Goal: Transaction & Acquisition: Book appointment/travel/reservation

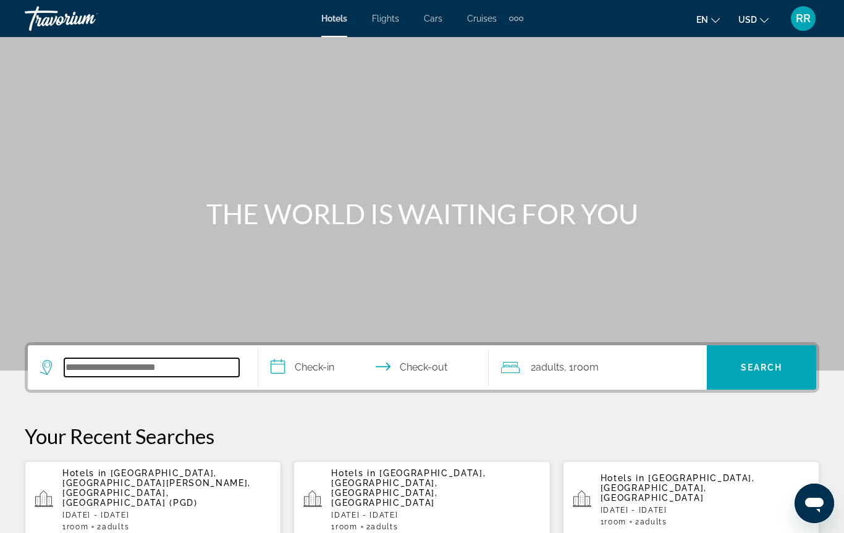
click at [103, 361] on input "Search widget" at bounding box center [151, 367] width 175 height 19
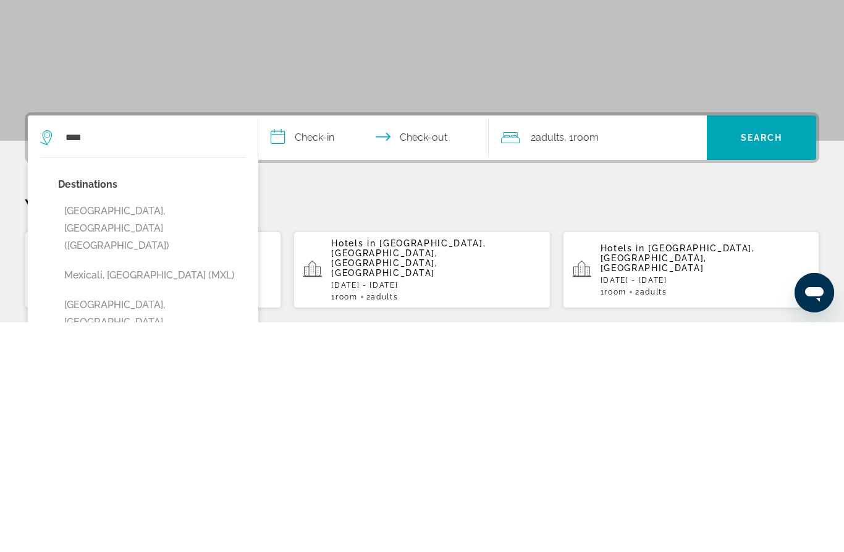
click at [107, 429] on button "Mexico City, Mexico (MEX)" at bounding box center [152, 458] width 188 height 58
type input "**********"
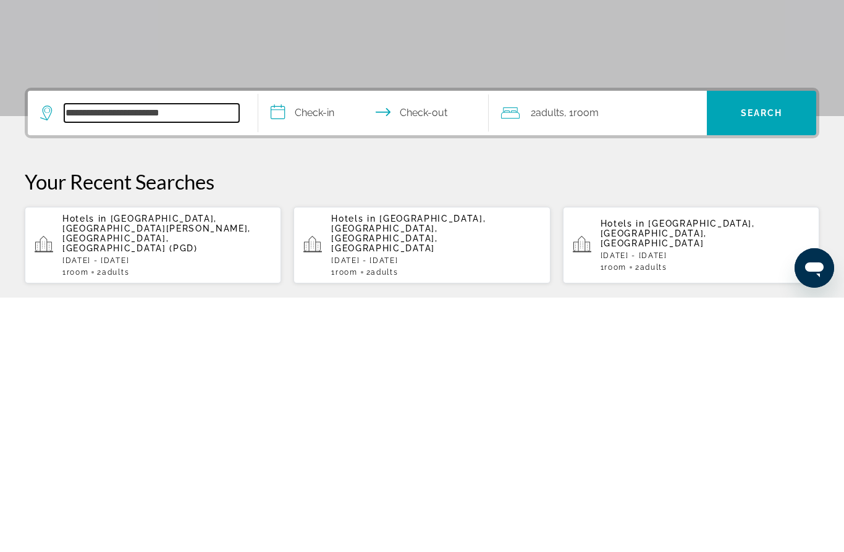
scroll to position [25, 0]
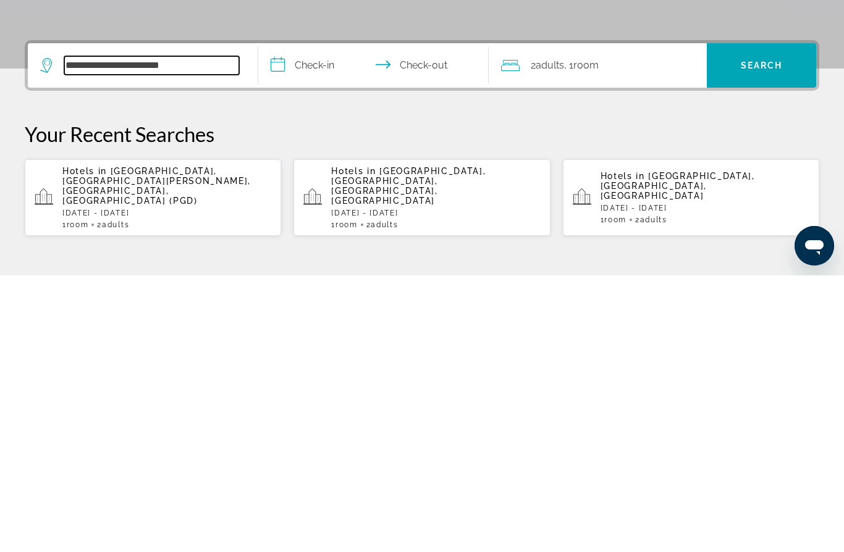
click at [151, 333] on input "**********" at bounding box center [151, 342] width 175 height 19
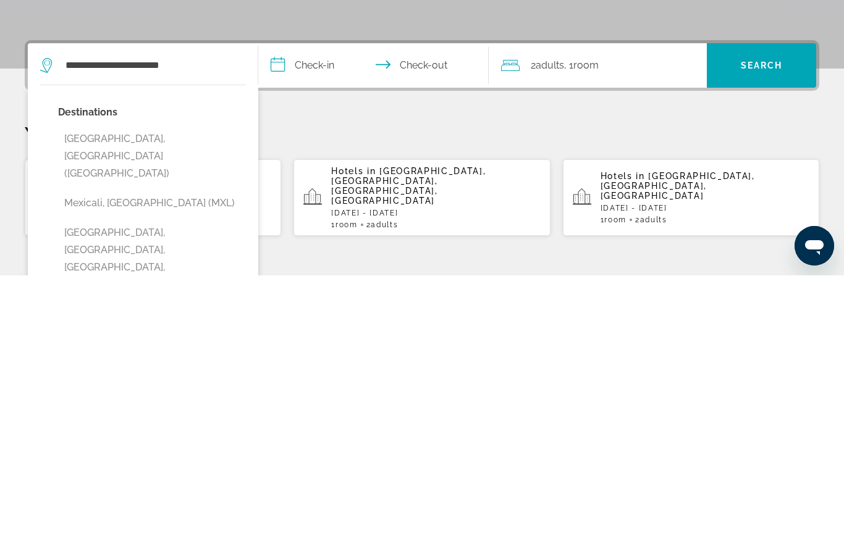
click at [139, 404] on button "Mexico City, Mexico (MEX)" at bounding box center [152, 433] width 188 height 58
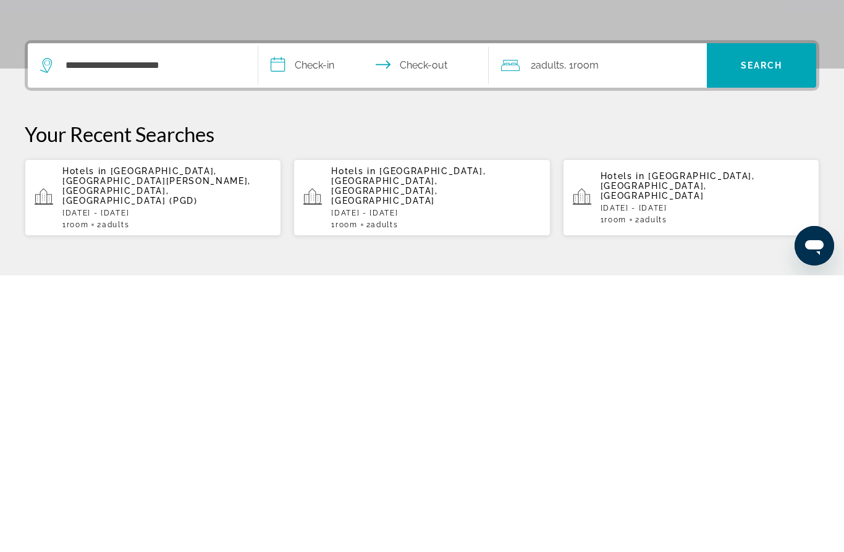
click at [282, 320] on input "**********" at bounding box center [375, 344] width 235 height 48
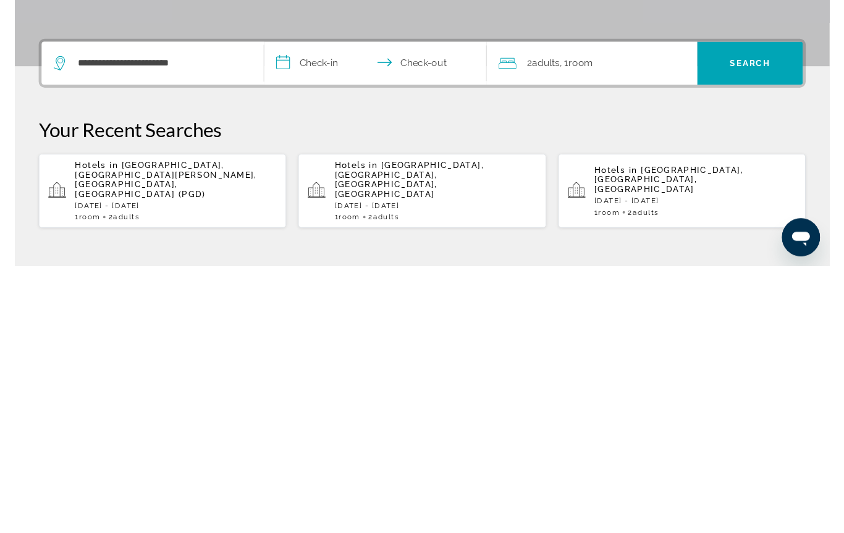
scroll to position [302, 0]
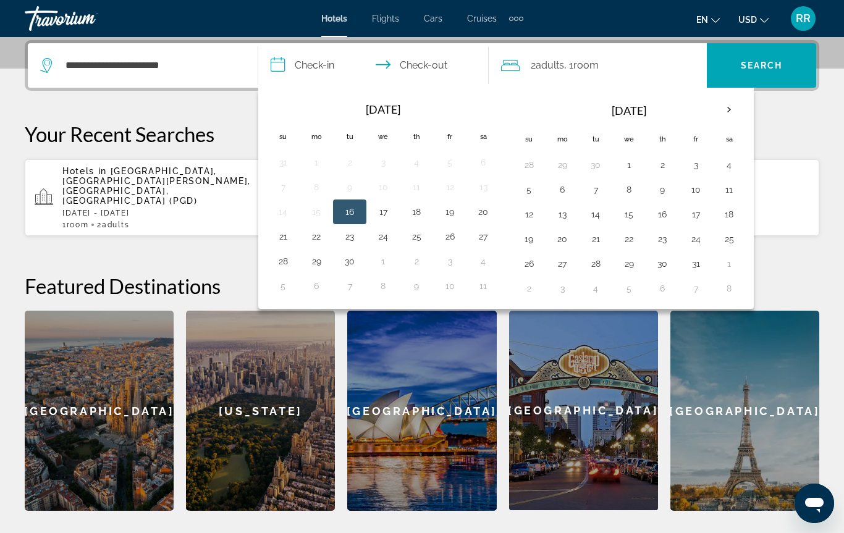
click at [809, 249] on div "**********" at bounding box center [422, 275] width 844 height 471
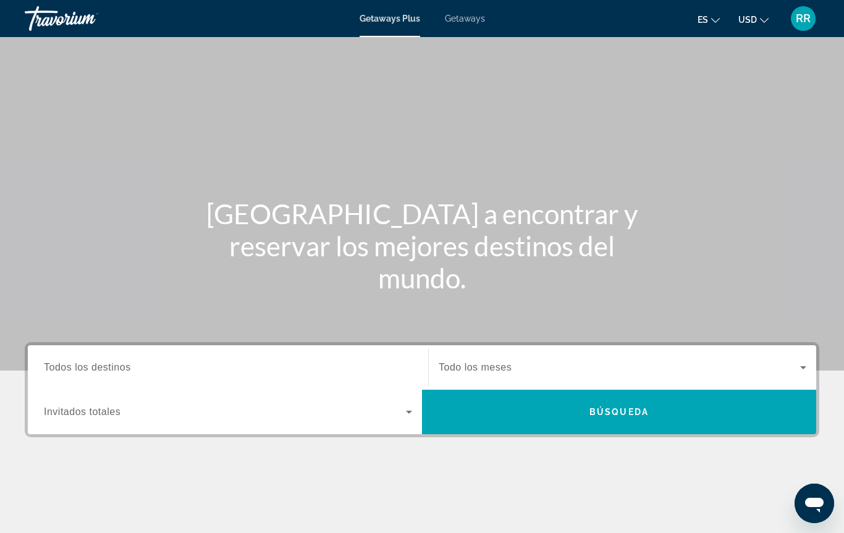
click at [107, 366] on span "Todos los destinos" at bounding box center [87, 367] width 87 height 11
click at [107, 366] on input "Destination Todos los destinos" at bounding box center [228, 368] width 368 height 15
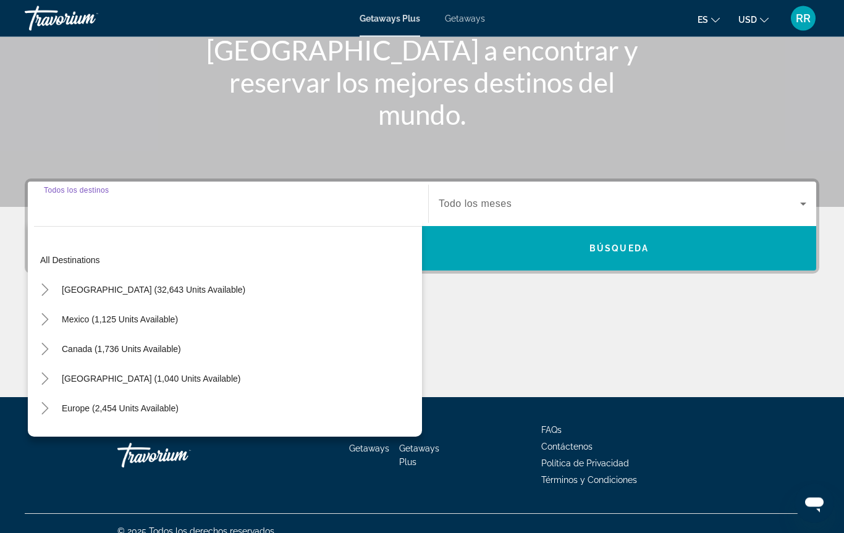
scroll to position [179, 0]
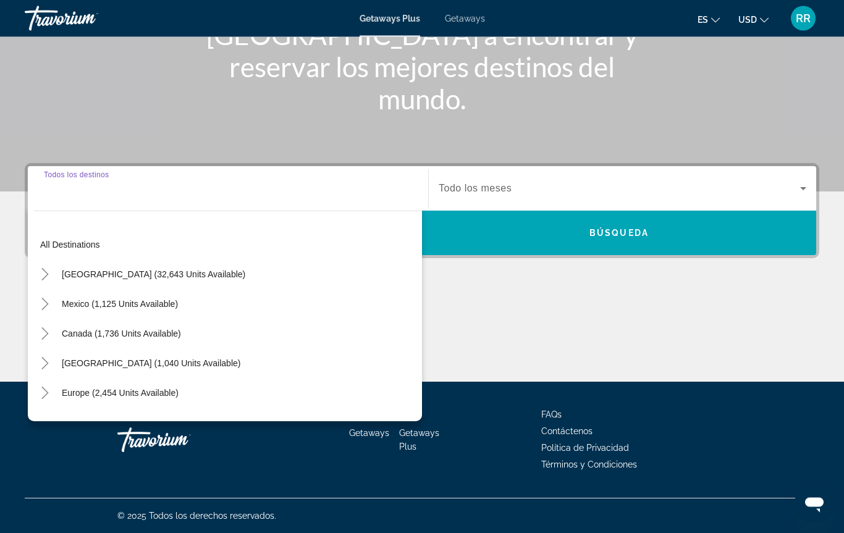
click at [145, 310] on span "Search widget" at bounding box center [120, 305] width 128 height 30
type input "**********"
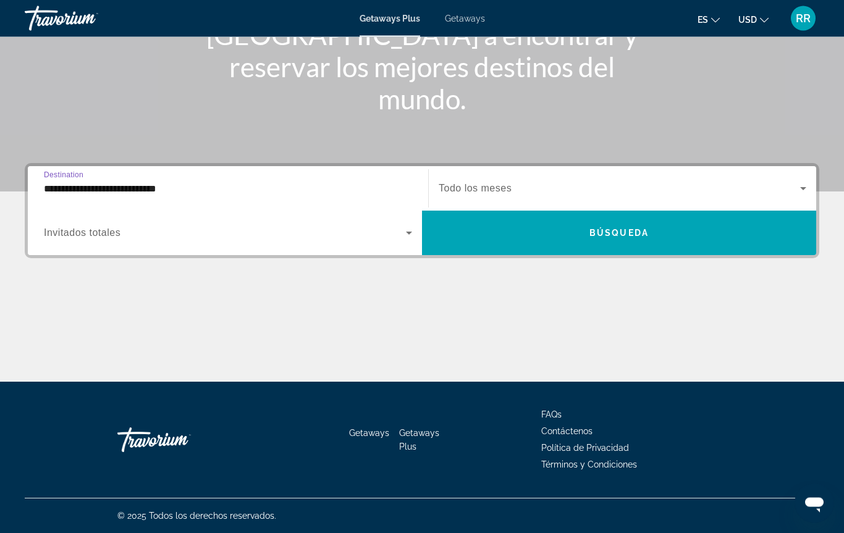
scroll to position [179, 0]
click at [620, 233] on span "Búsqueda" at bounding box center [618, 233] width 59 height 10
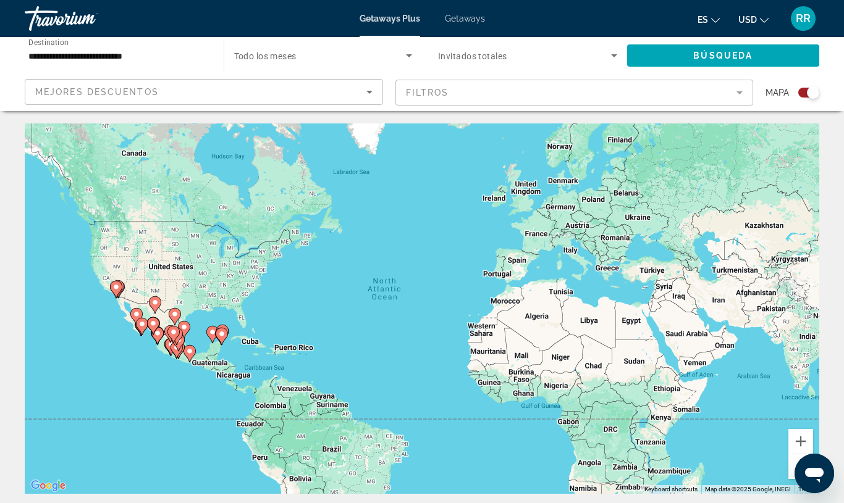
click at [820, 83] on app-map-search-filters "Mejores descuentos Filtros Mapa" at bounding box center [421, 92] width 819 height 37
click at [814, 85] on div "Mapa" at bounding box center [792, 92] width 54 height 27
click at [798, 96] on div "Search widget" at bounding box center [804, 93] width 30 height 10
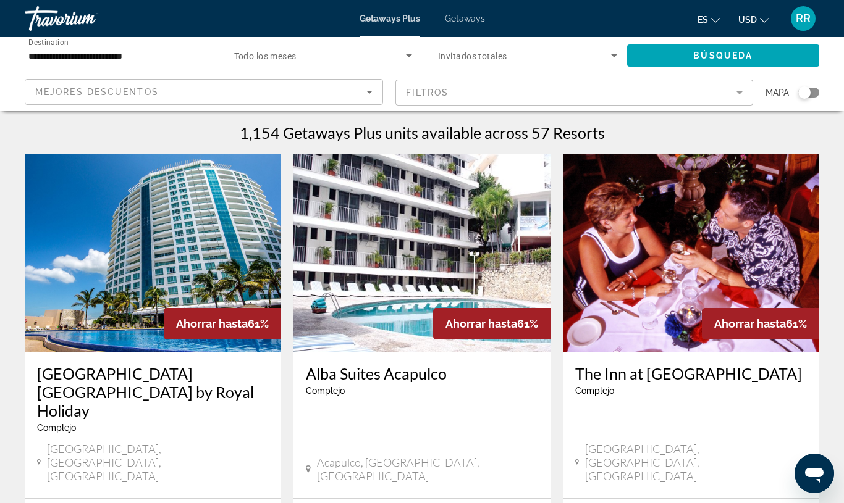
click at [162, 401] on h3 "Park Royal Beach Resort Mazatlán by Royal Holiday" at bounding box center [153, 392] width 232 height 56
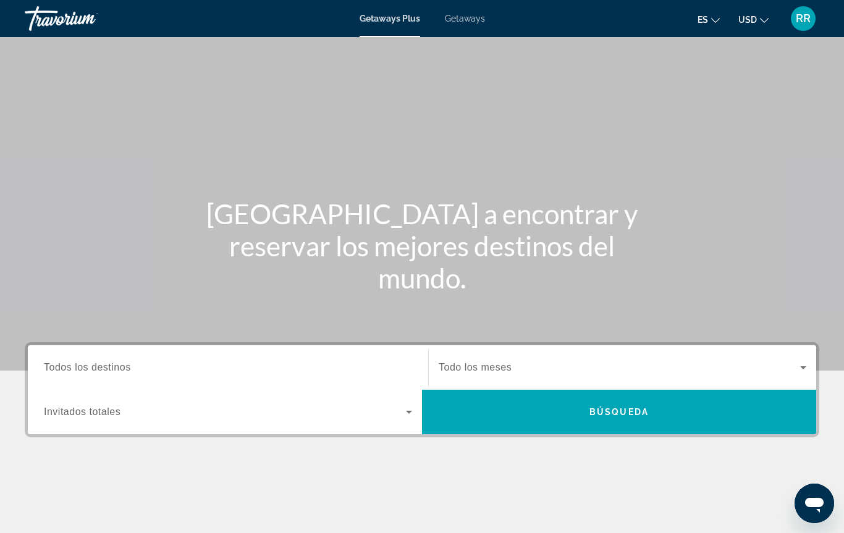
click at [92, 367] on span "Todos los destinos" at bounding box center [87, 367] width 87 height 11
click at [92, 367] on input "Destination Todos los destinos" at bounding box center [228, 368] width 368 height 15
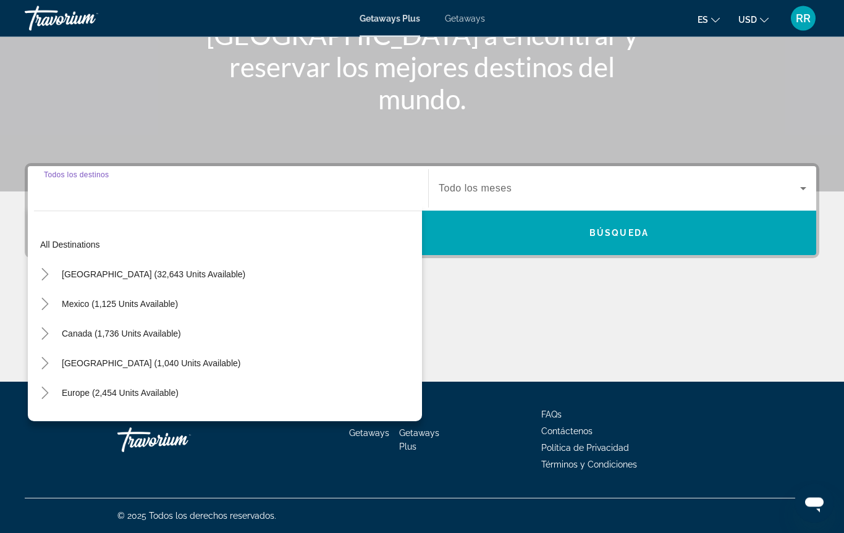
scroll to position [179, 0]
click at [101, 321] on span "Search widget" at bounding box center [122, 334] width 132 height 30
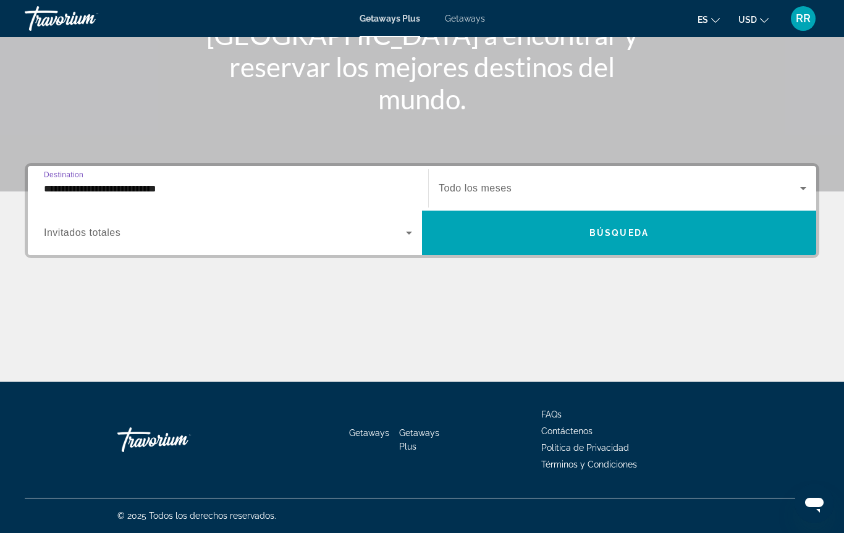
click at [220, 190] on input "**********" at bounding box center [228, 189] width 368 height 15
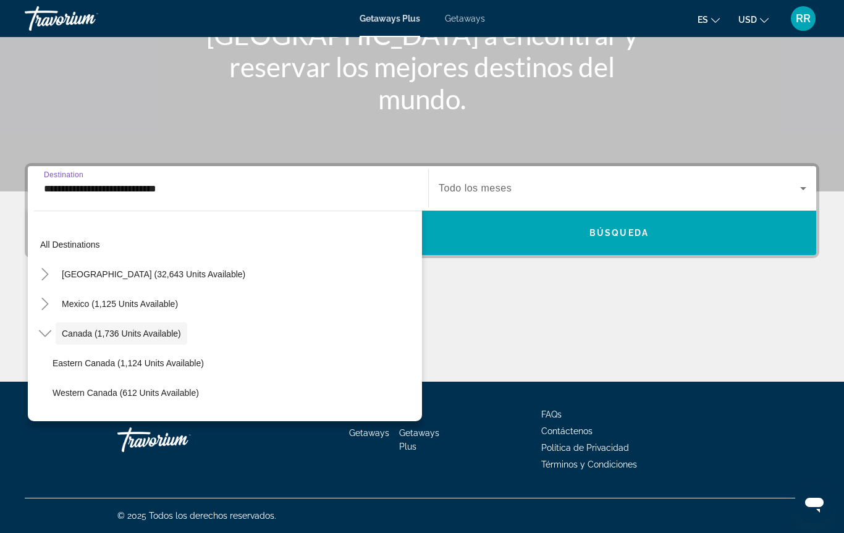
scroll to position [14, 0]
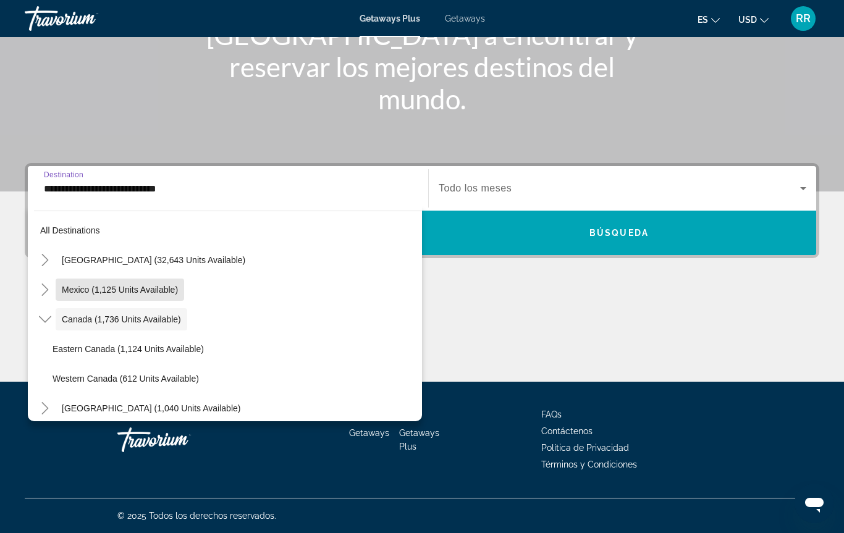
click at [119, 296] on span "Search widget" at bounding box center [120, 290] width 128 height 30
type input "**********"
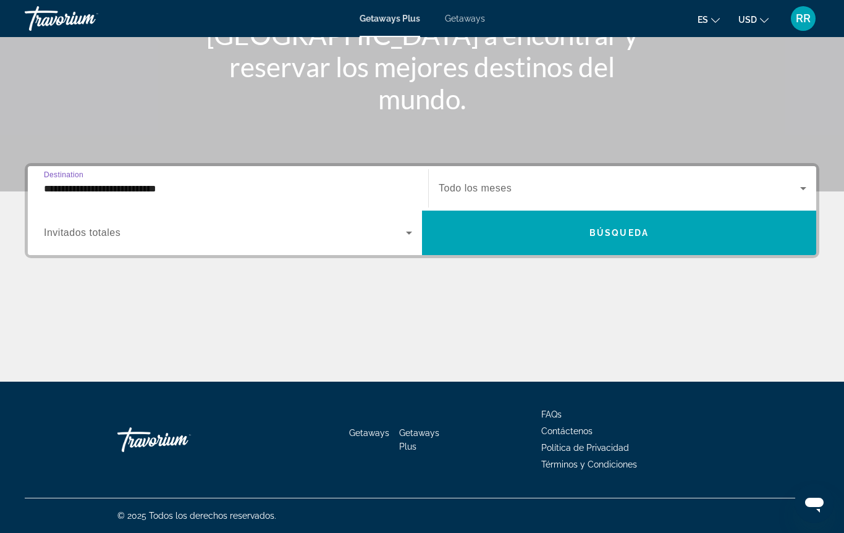
click at [407, 238] on icon "Search widget" at bounding box center [409, 232] width 15 height 15
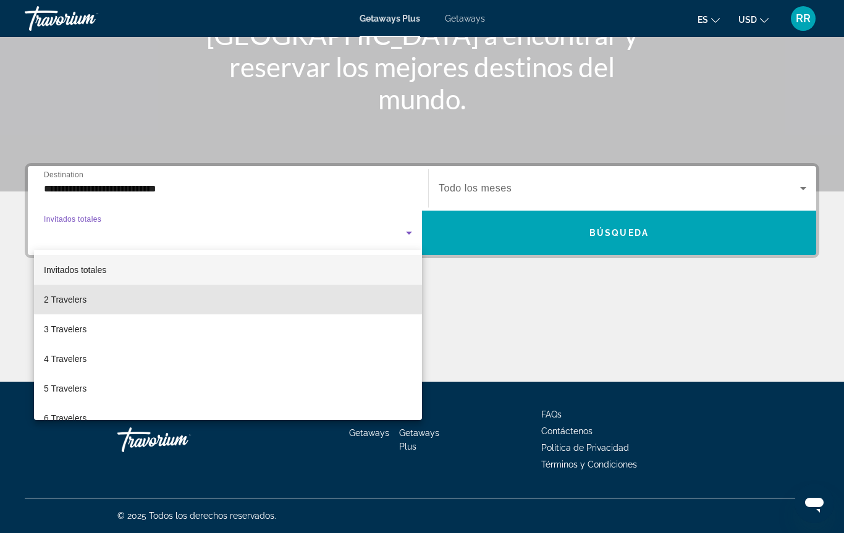
click at [86, 299] on span "2 Travelers" at bounding box center [65, 299] width 43 height 15
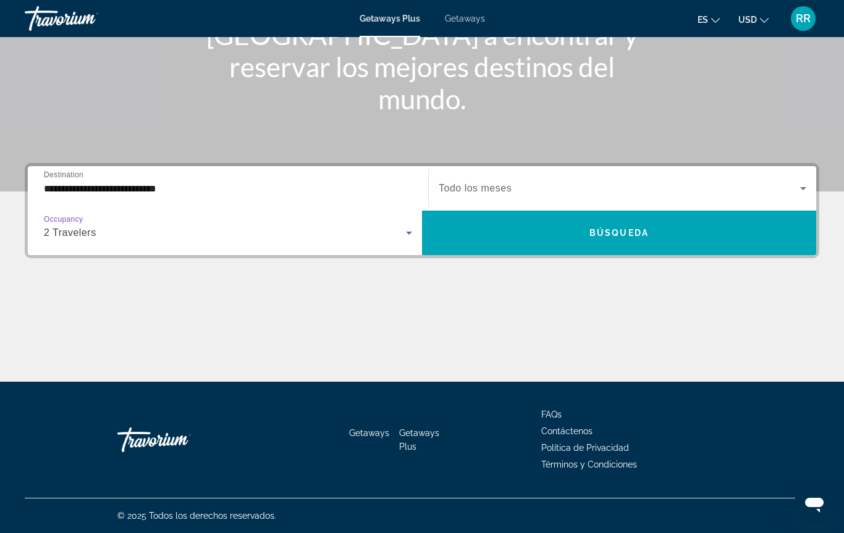
click at [804, 187] on icon "Search widget" at bounding box center [803, 188] width 15 height 15
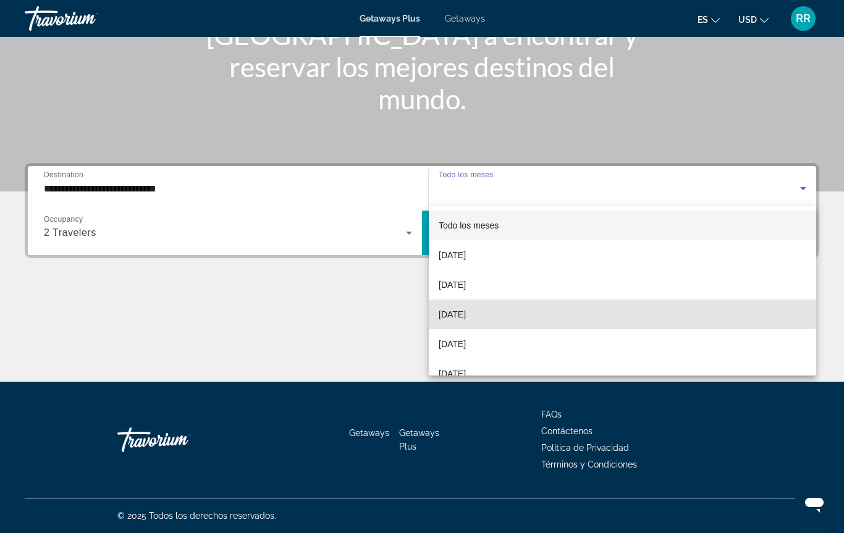
click at [466, 318] on span "[DATE]" at bounding box center [452, 314] width 27 height 15
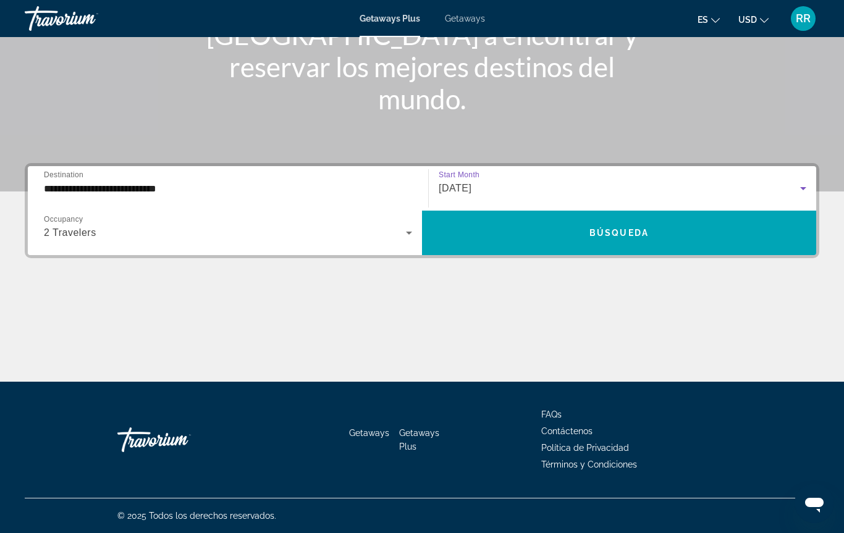
click at [606, 244] on span "Search widget" at bounding box center [619, 233] width 394 height 30
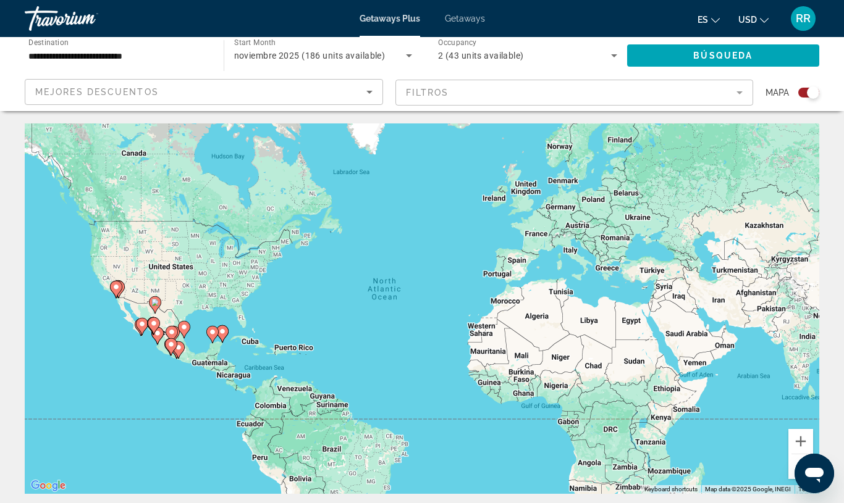
click at [812, 93] on div "Search widget" at bounding box center [813, 92] width 12 height 12
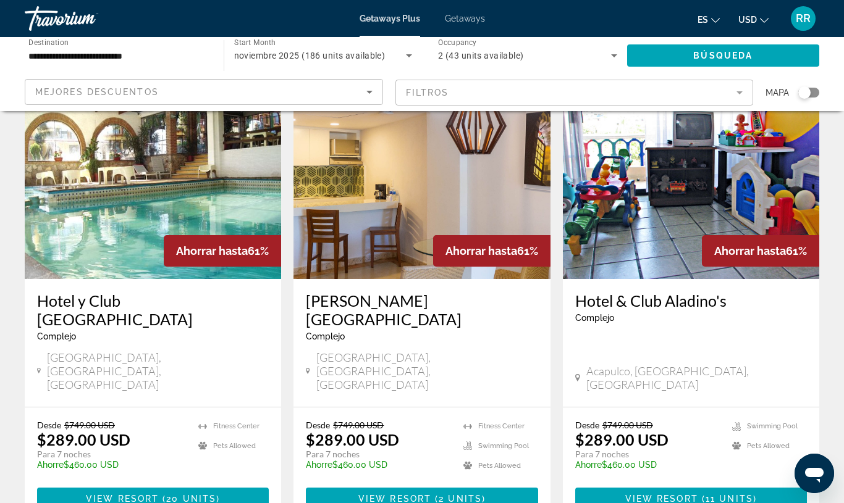
scroll to position [1475, 0]
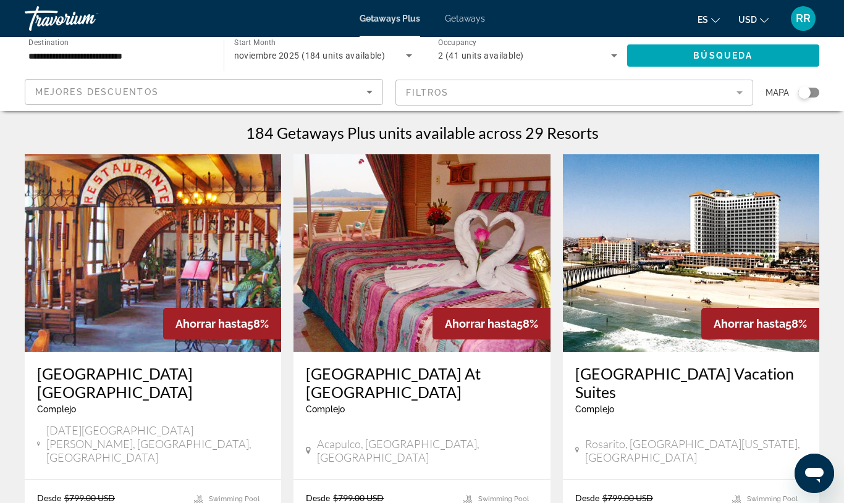
click at [193, 55] on input "**********" at bounding box center [117, 56] width 179 height 15
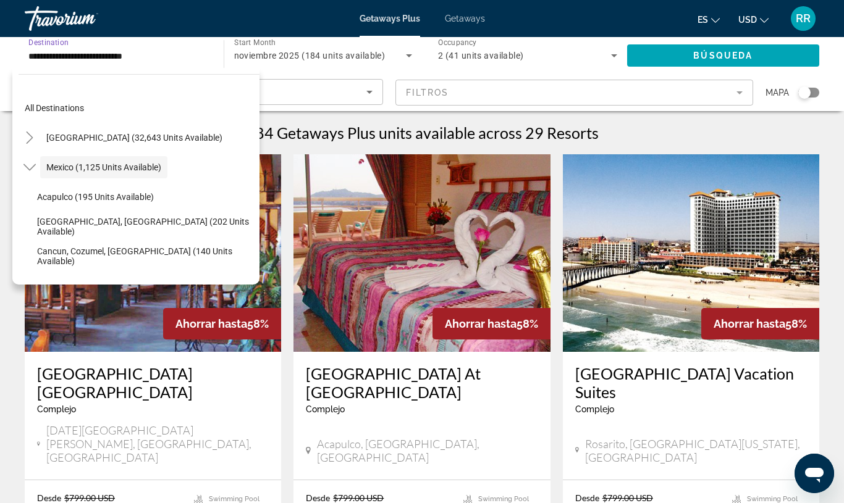
click at [122, 59] on input "**********" at bounding box center [117, 56] width 179 height 15
click at [127, 55] on input "**********" at bounding box center [117, 56] width 179 height 15
click at [114, 170] on span "Mexico (1,125 units available)" at bounding box center [103, 167] width 115 height 10
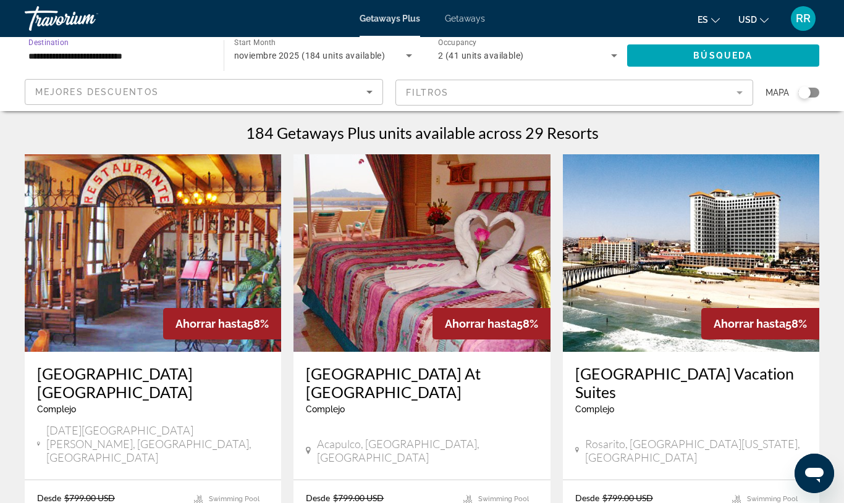
click at [137, 62] on input "**********" at bounding box center [117, 56] width 179 height 15
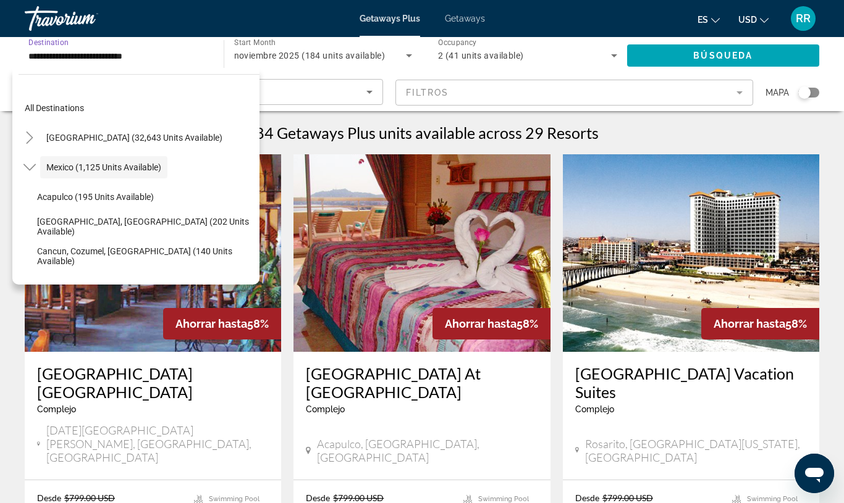
click at [146, 258] on span "Cancun, Cozumel, Riviera Maya (140 units available)" at bounding box center [145, 256] width 216 height 20
type input "**********"
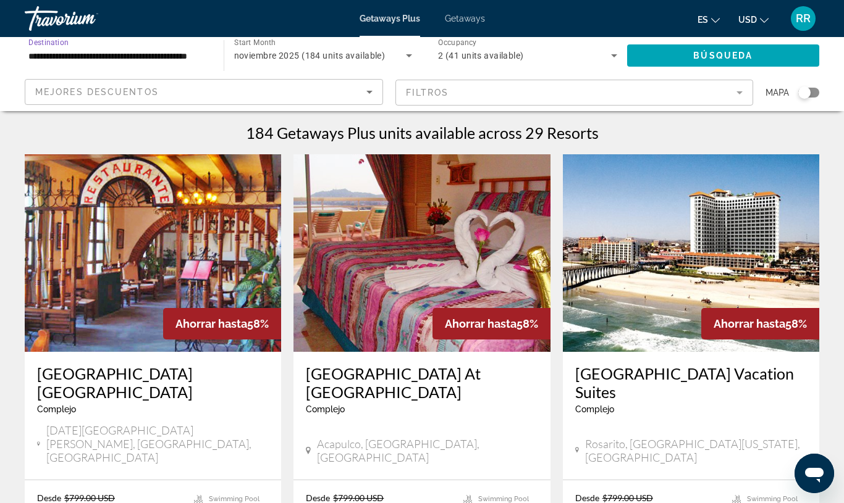
click at [726, 54] on span "Búsqueda" at bounding box center [722, 56] width 59 height 10
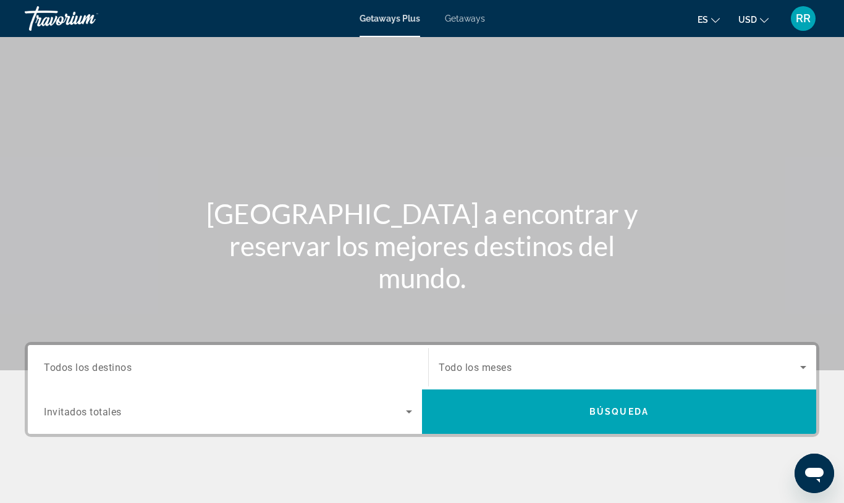
click at [86, 370] on span "Todos los destinos" at bounding box center [88, 367] width 88 height 12
click at [86, 370] on input "Destination Todos los destinos" at bounding box center [228, 368] width 368 height 15
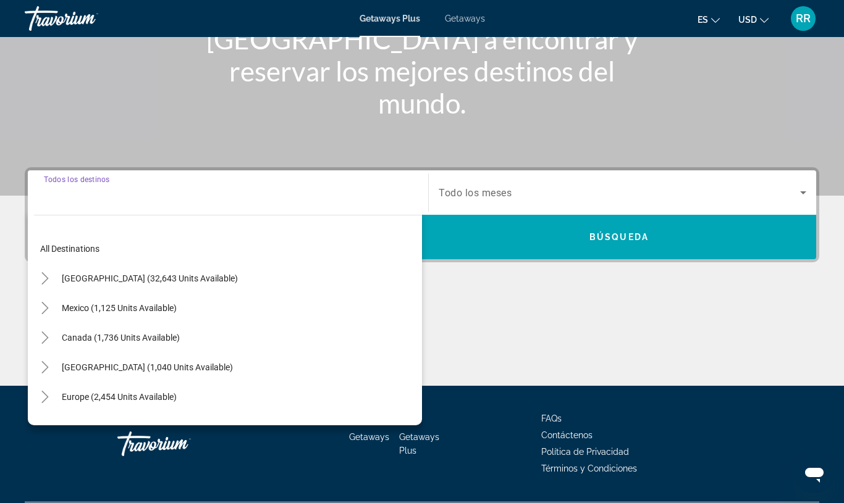
scroll to position [209, 0]
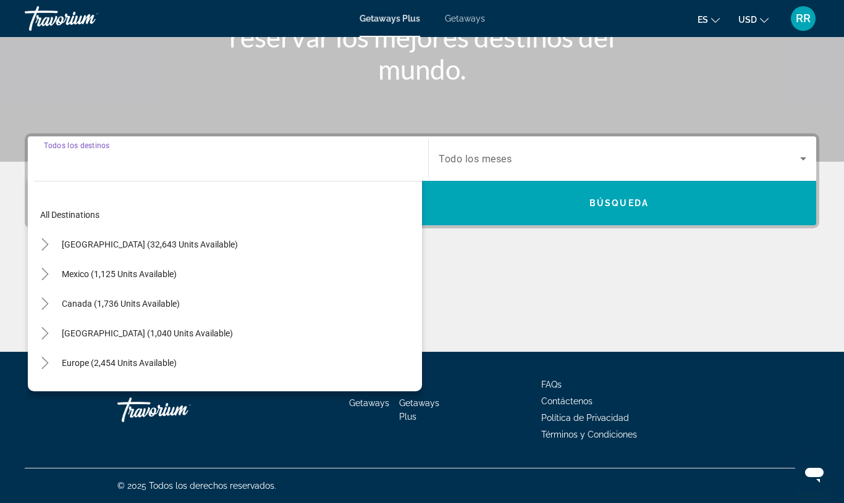
click at [72, 277] on span "Mexico (1,125 units available)" at bounding box center [119, 274] width 115 height 10
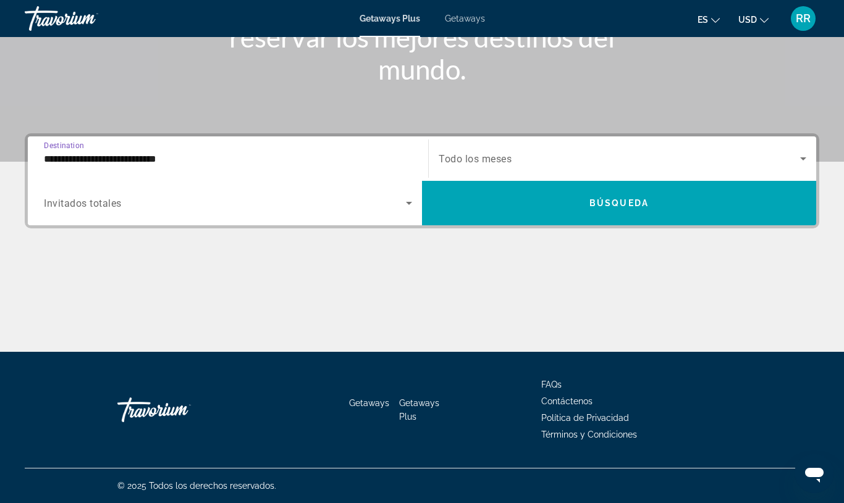
click at [153, 152] on input "**********" at bounding box center [228, 159] width 368 height 15
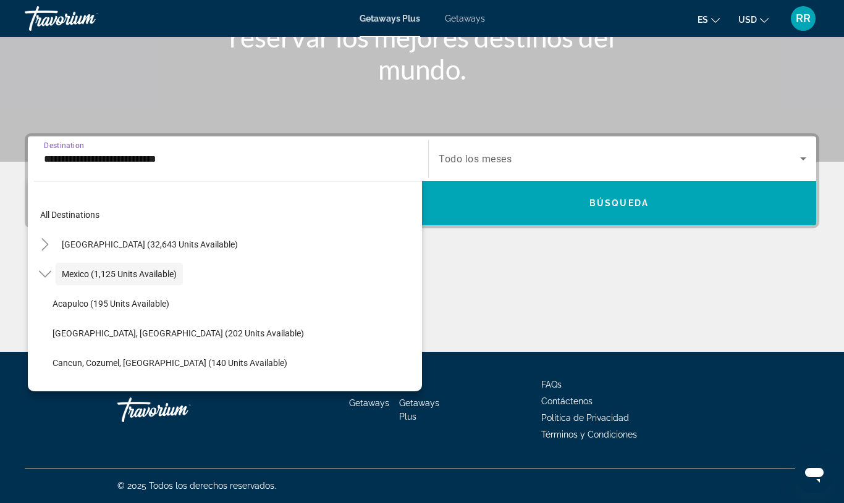
click at [97, 364] on span "Cancun, Cozumel, Riviera Maya (140 units available)" at bounding box center [170, 363] width 235 height 10
type input "**********"
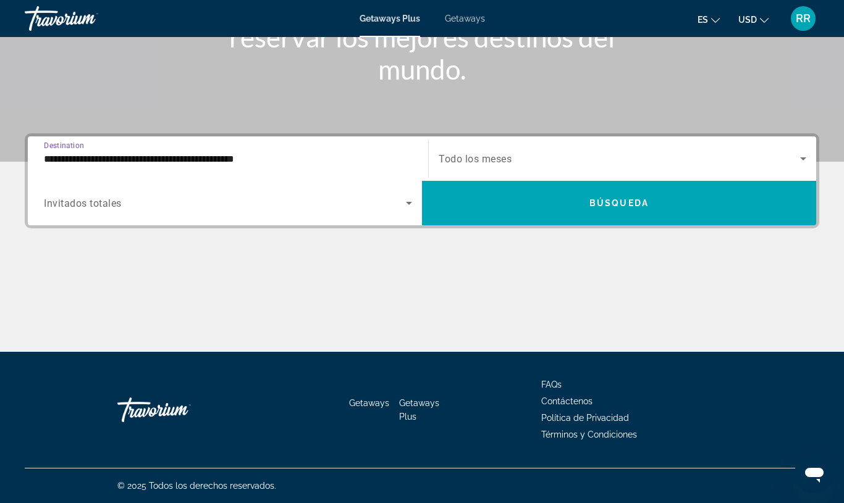
click at [409, 206] on icon "Search widget" at bounding box center [409, 203] width 15 height 15
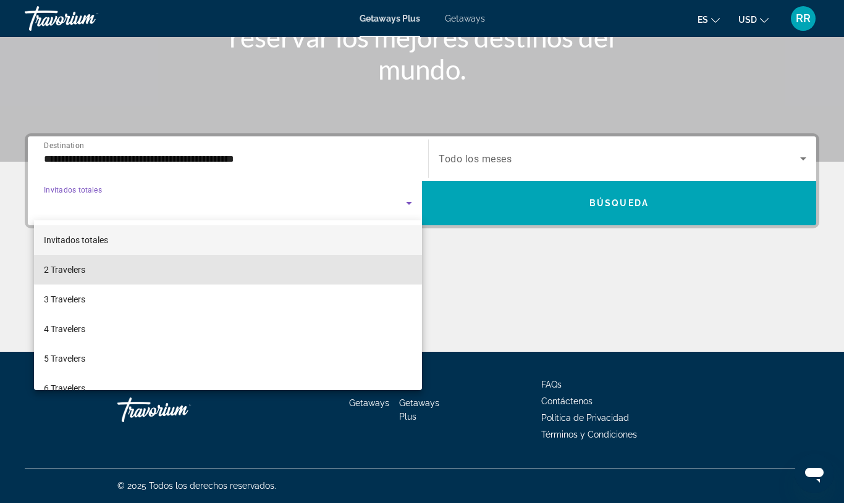
click at [73, 274] on span "2 Travelers" at bounding box center [64, 270] width 41 height 15
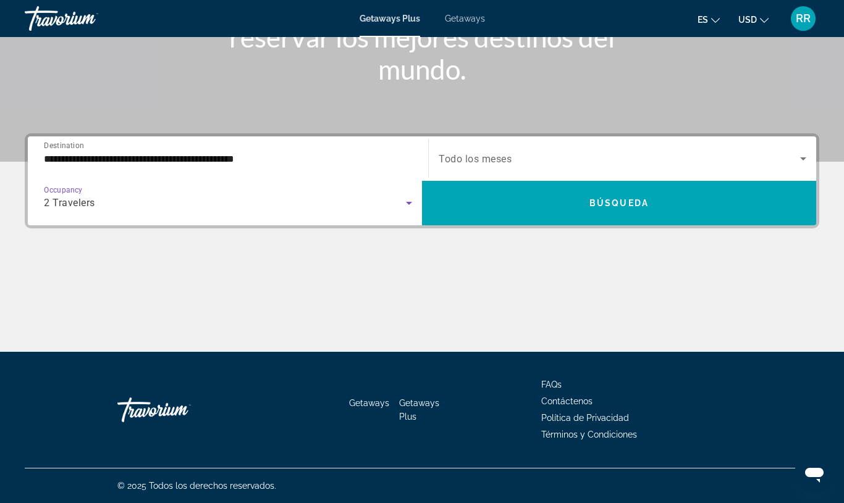
click at [615, 203] on span "Búsqueda" at bounding box center [618, 203] width 59 height 10
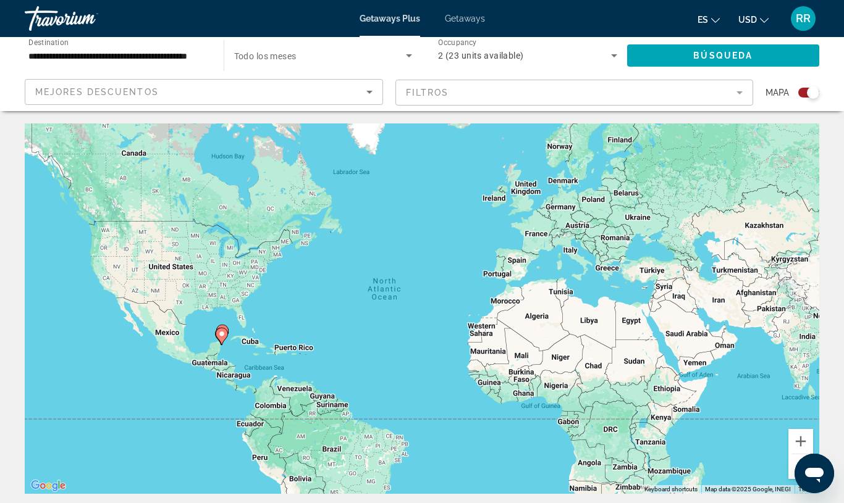
click at [806, 96] on div "Search widget" at bounding box center [808, 93] width 21 height 10
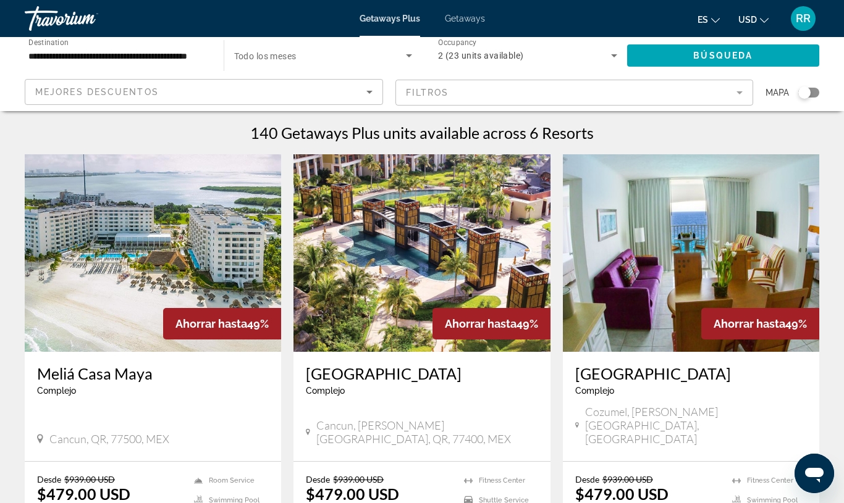
click at [203, 61] on input "**********" at bounding box center [117, 56] width 179 height 15
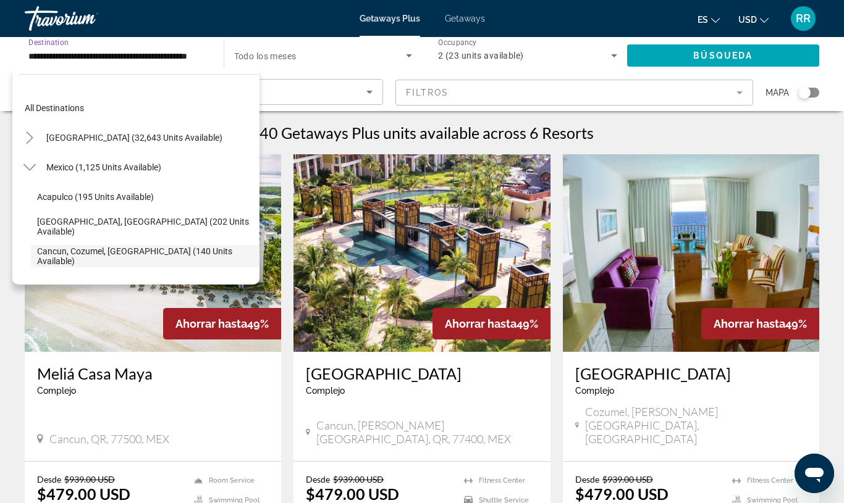
scroll to position [74, 0]
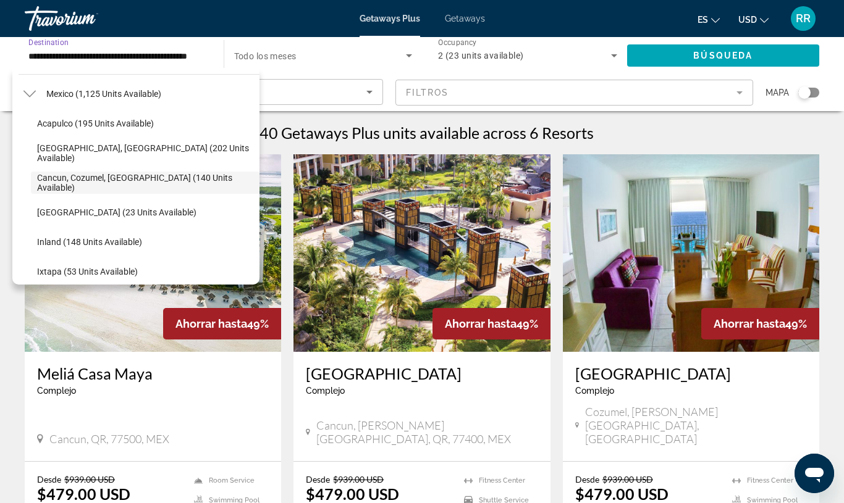
click at [122, 91] on span "Mexico (1,125 units available)" at bounding box center [103, 94] width 115 height 10
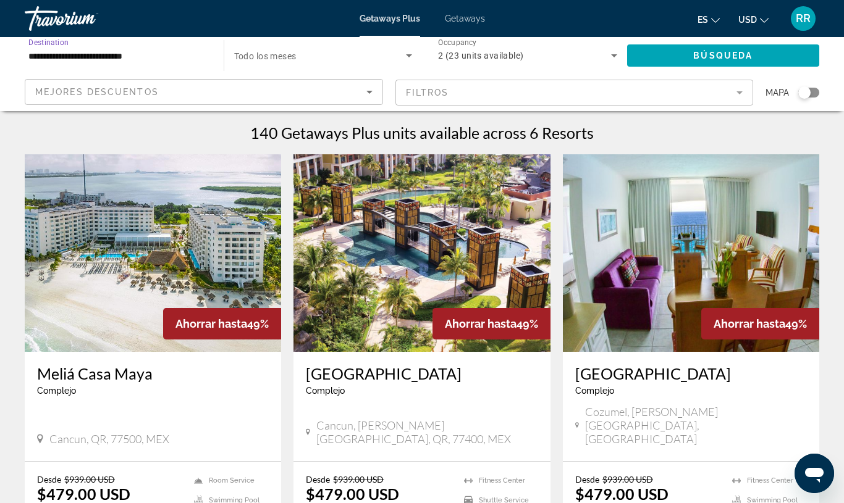
click at [728, 57] on span "Búsqueda" at bounding box center [722, 56] width 59 height 10
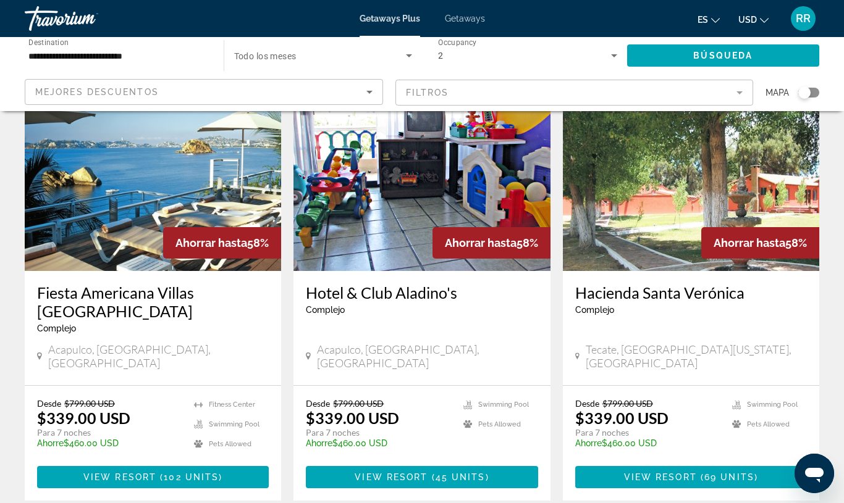
scroll to position [1477, 0]
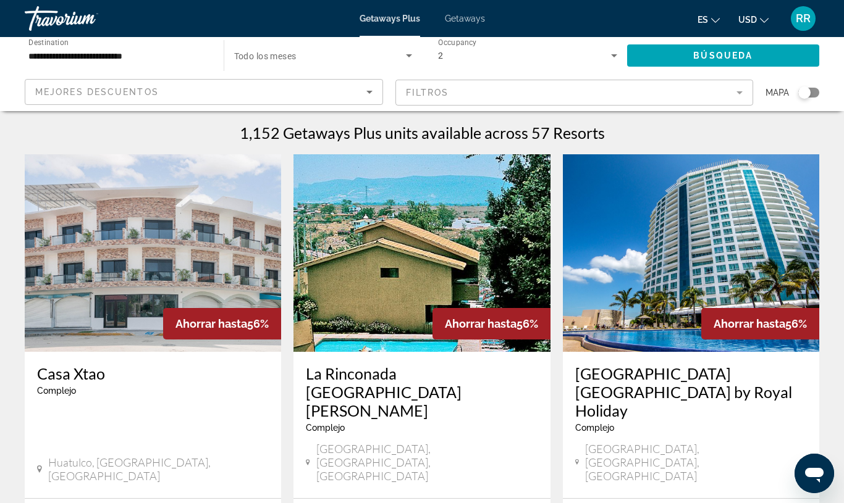
click at [375, 88] on icon "Sort by" at bounding box center [369, 92] width 15 height 15
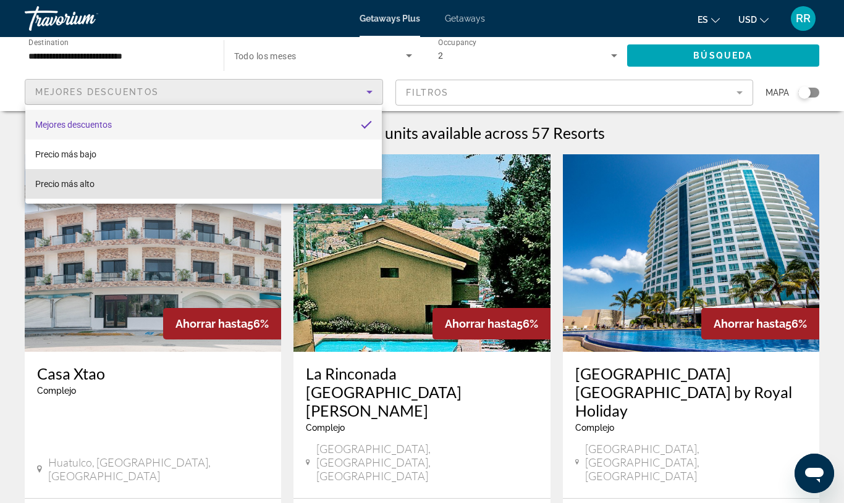
click at [86, 187] on span "Precio más alto" at bounding box center [64, 184] width 59 height 10
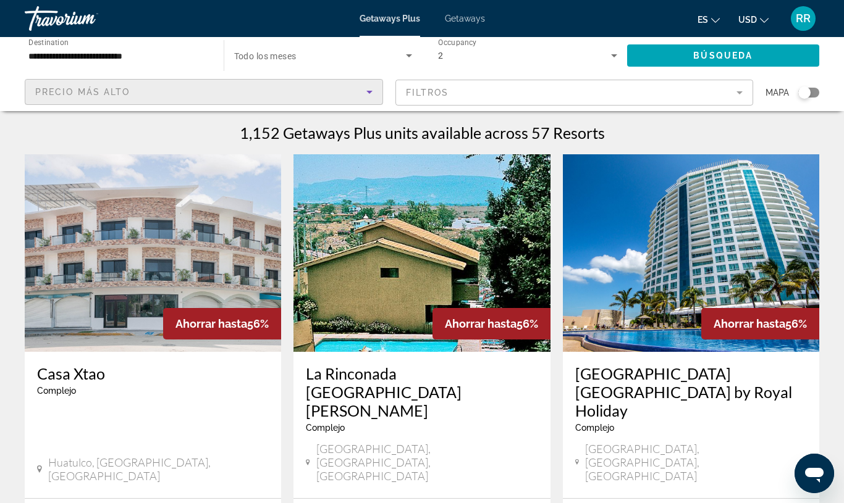
click at [180, 60] on input "**********" at bounding box center [117, 56] width 179 height 15
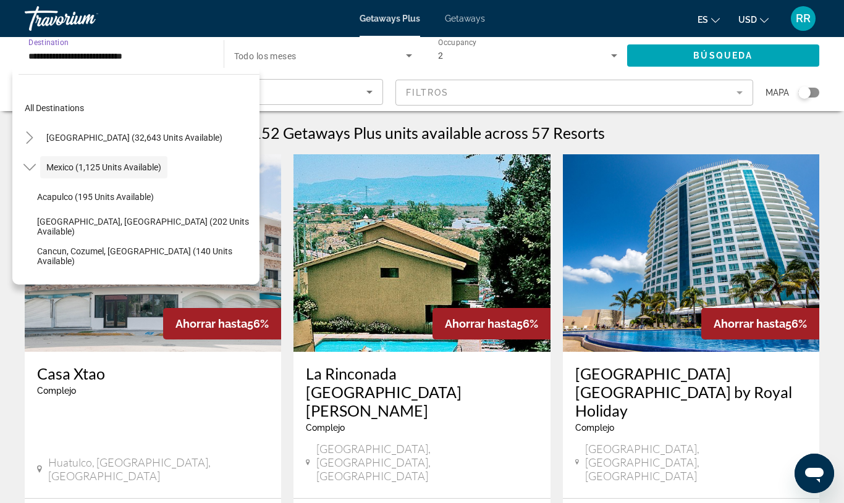
click at [196, 229] on span "Baja Peninsula, Los Cabos (202 units available)" at bounding box center [145, 227] width 216 height 20
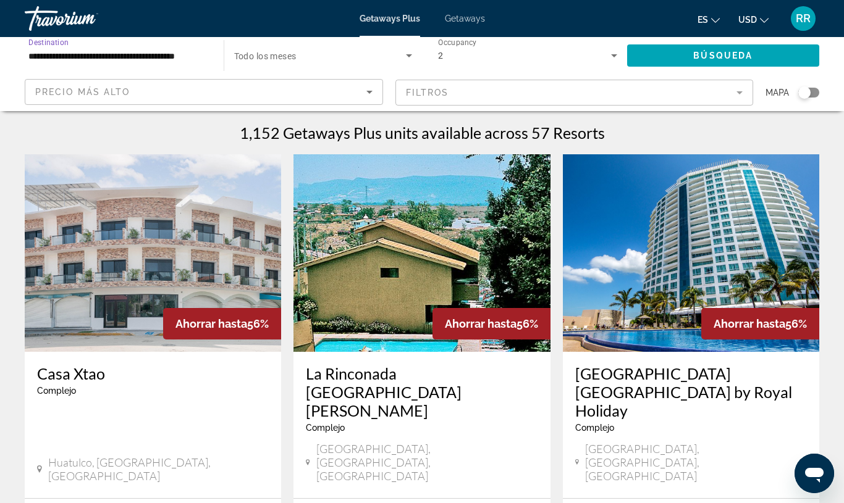
click at [723, 54] on span "Búsqueda" at bounding box center [722, 56] width 59 height 10
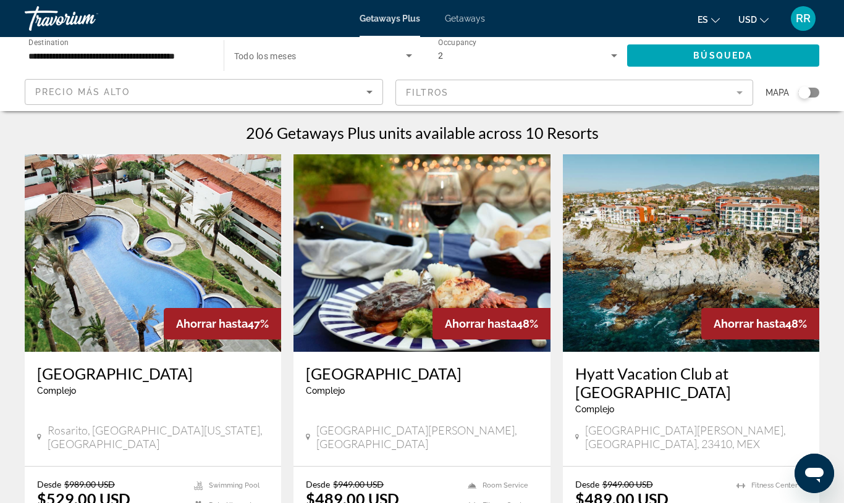
click at [217, 55] on div "Start Month Todo los meses" at bounding box center [319, 55] width 205 height 37
click at [200, 59] on input "**********" at bounding box center [117, 56] width 179 height 15
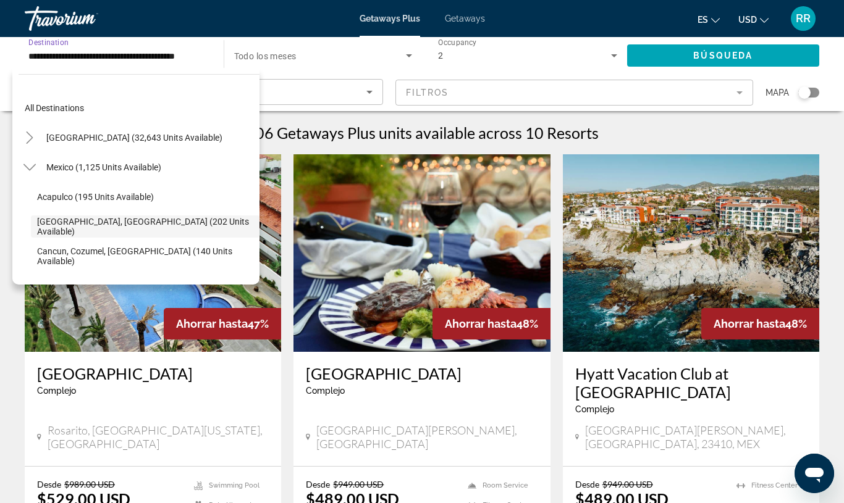
scroll to position [44, 0]
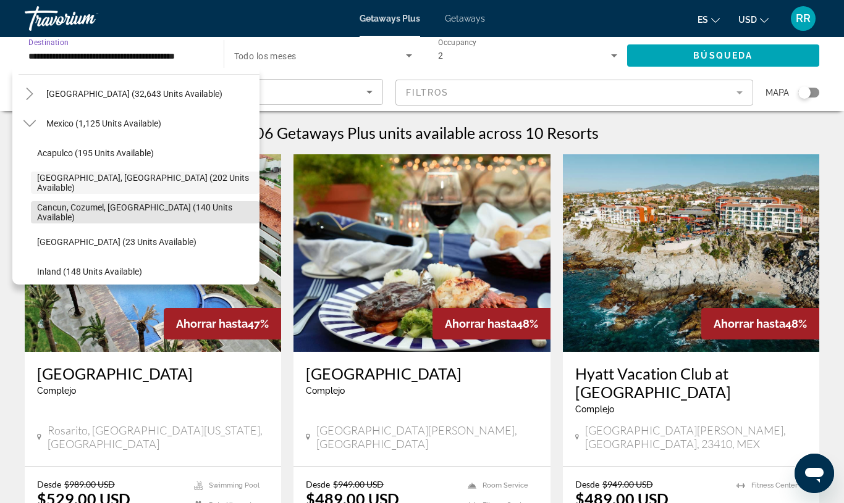
click at [109, 219] on span "Search widget" at bounding box center [145, 213] width 229 height 30
type input "**********"
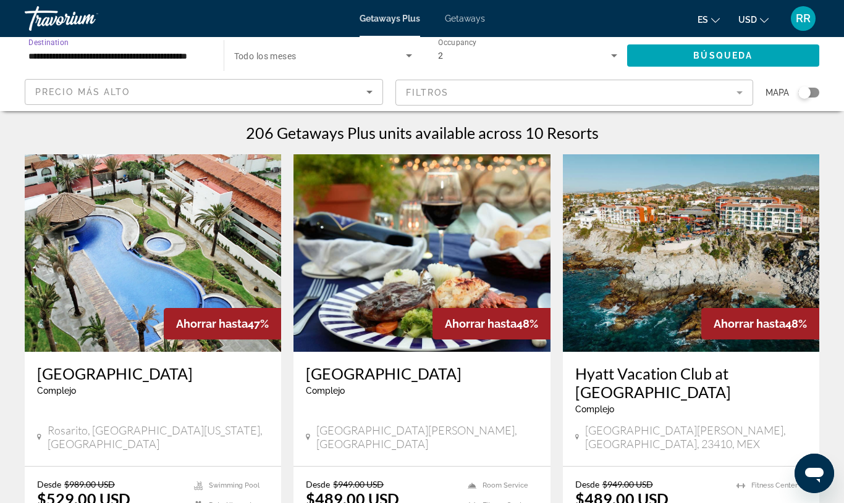
click at [718, 59] on span "Búsqueda" at bounding box center [722, 56] width 59 height 10
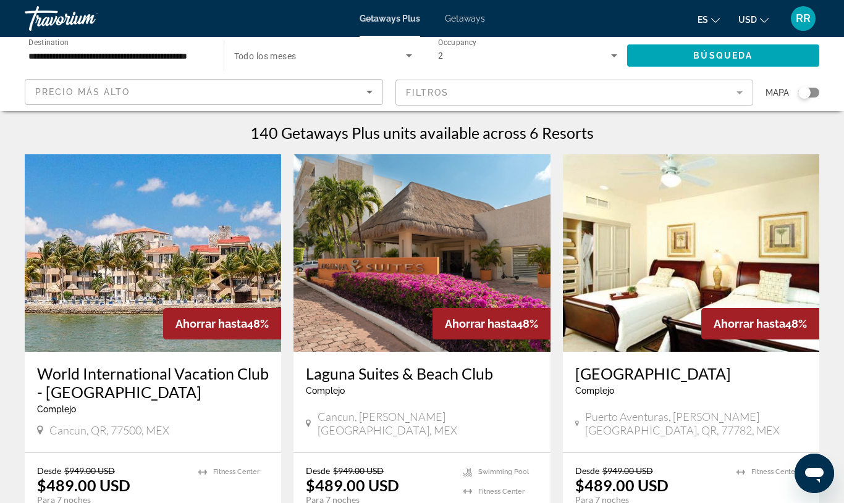
click at [369, 95] on icon "Sort by" at bounding box center [369, 92] width 15 height 15
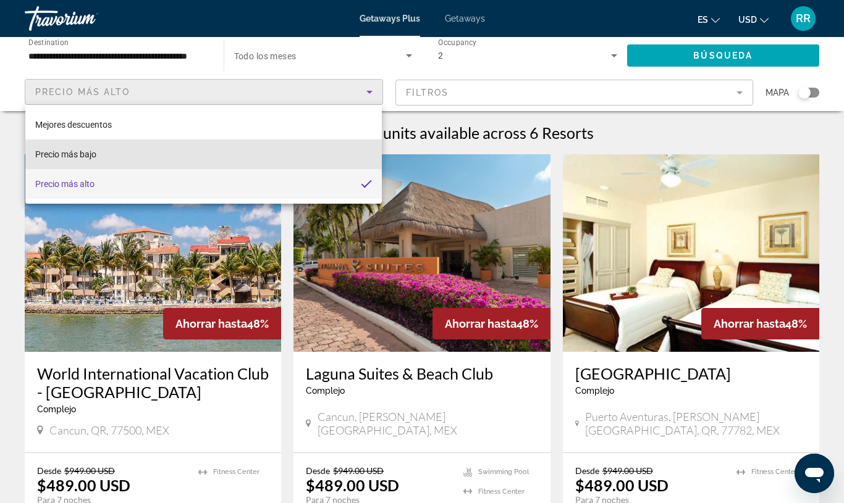
click at [83, 154] on span "Precio más bajo" at bounding box center [65, 154] width 61 height 10
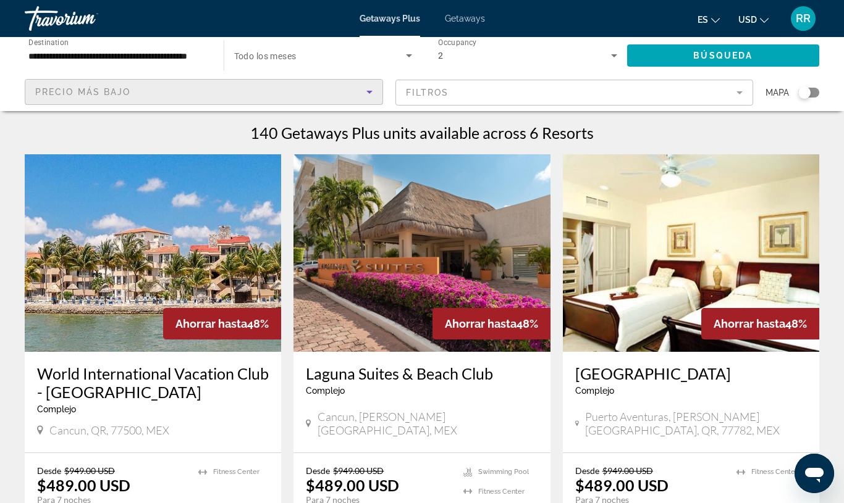
click at [736, 95] on mat-form-field "Filtros" at bounding box center [574, 93] width 358 height 26
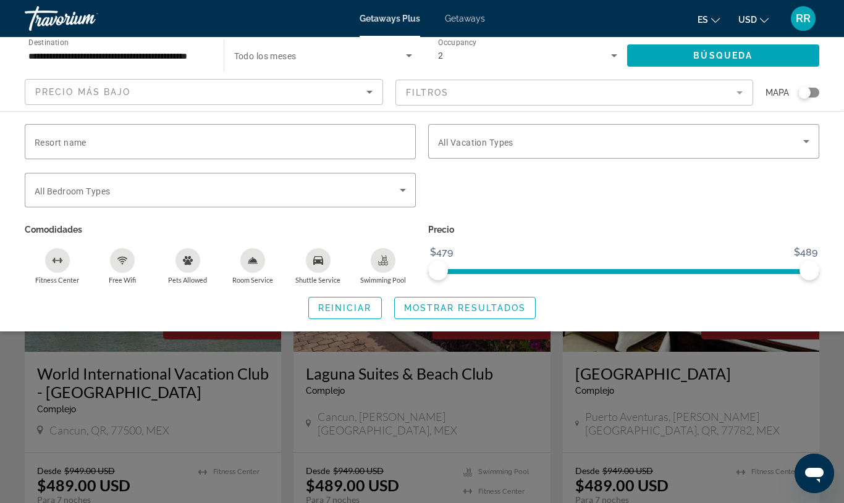
click at [62, 143] on span "Resort name" at bounding box center [61, 143] width 52 height 10
click at [62, 143] on input "Resort name" at bounding box center [220, 142] width 371 height 15
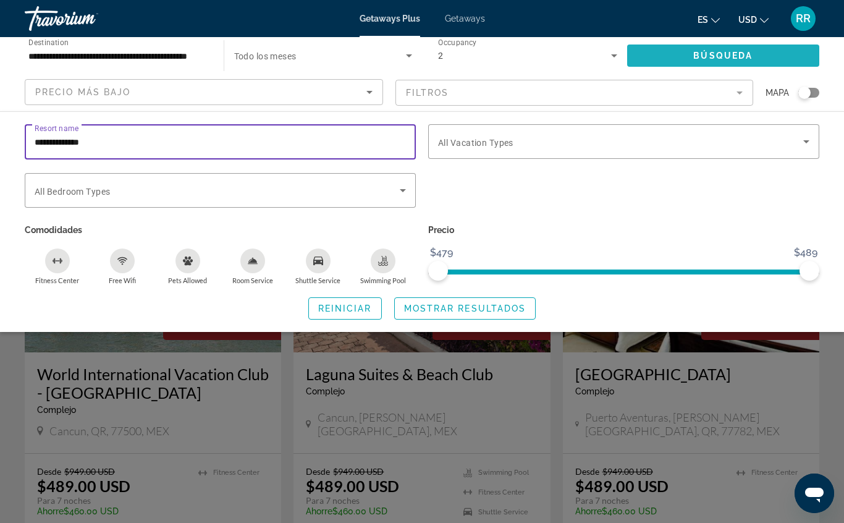
type input "**********"
click at [717, 54] on span "Búsqueda" at bounding box center [722, 56] width 59 height 10
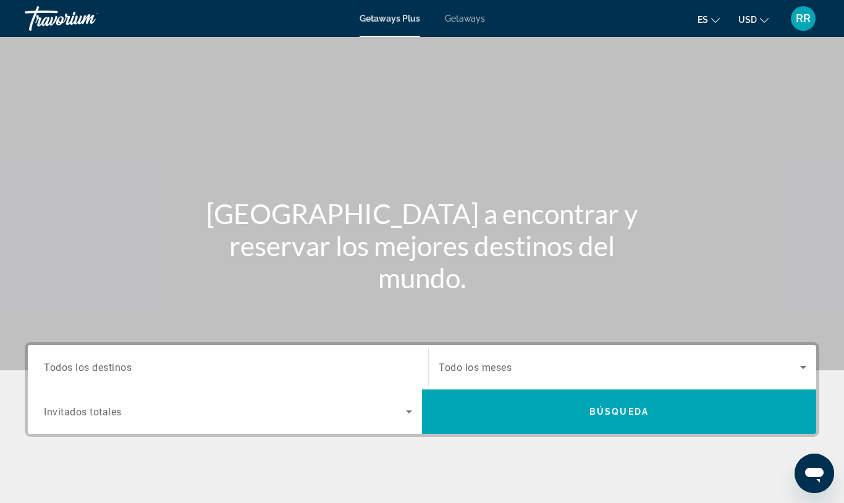
click at [479, 15] on span "Getaways" at bounding box center [465, 19] width 40 height 10
click at [84, 374] on div "Destination Todos los destinos" at bounding box center [228, 367] width 368 height 35
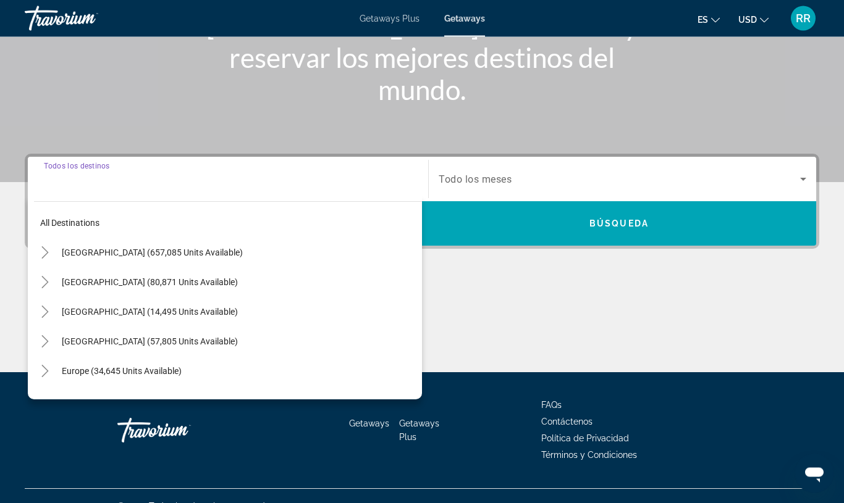
scroll to position [209, 0]
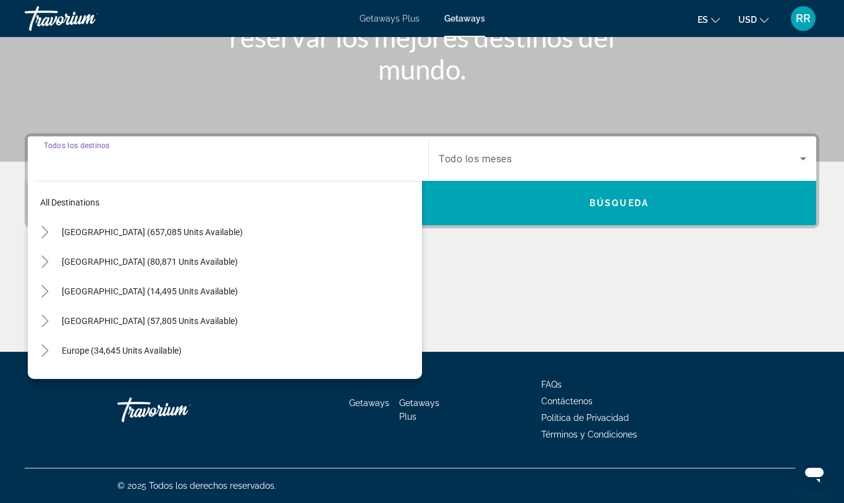
click at [87, 262] on span "Mexico (80,871 units available)" at bounding box center [150, 262] width 176 height 10
type input "**********"
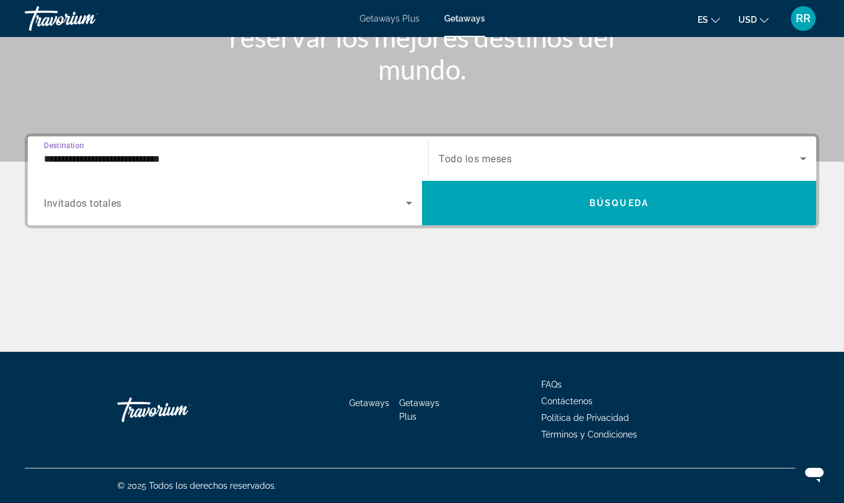
click at [412, 205] on icon "Search widget" at bounding box center [409, 203] width 15 height 15
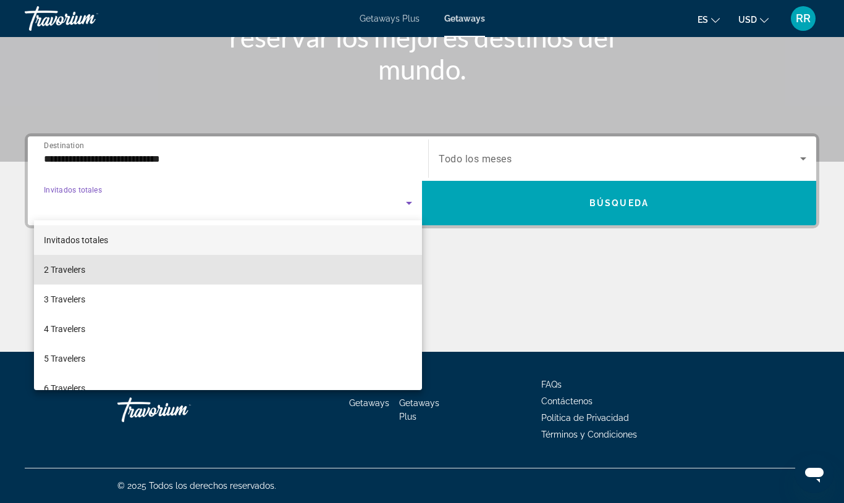
click at [73, 273] on span "2 Travelers" at bounding box center [64, 270] width 41 height 15
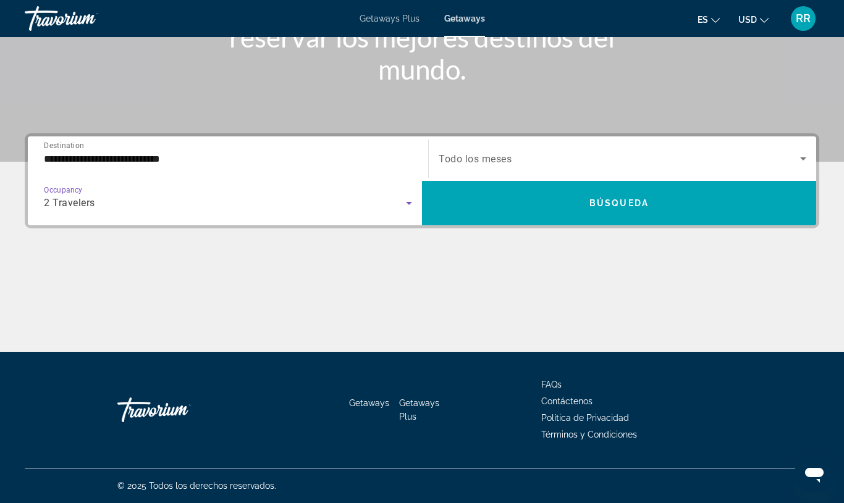
click at [805, 155] on icon "Search widget" at bounding box center [803, 158] width 15 height 15
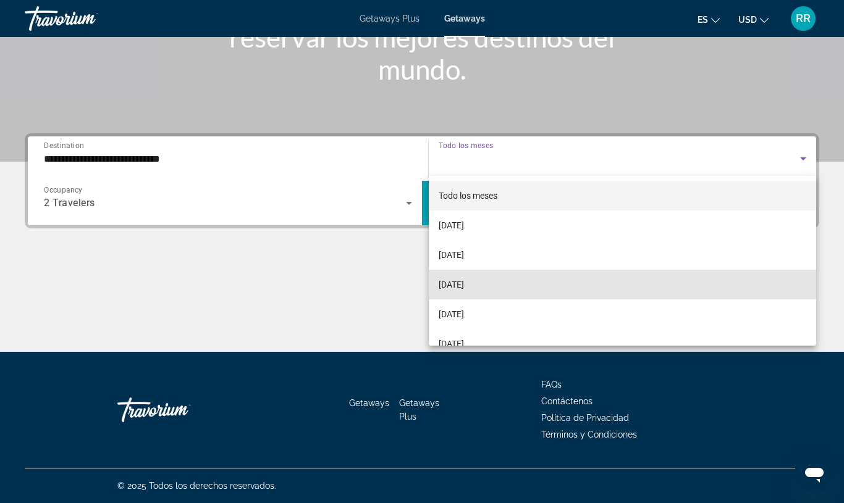
click at [464, 284] on span "November 2025" at bounding box center [451, 284] width 25 height 15
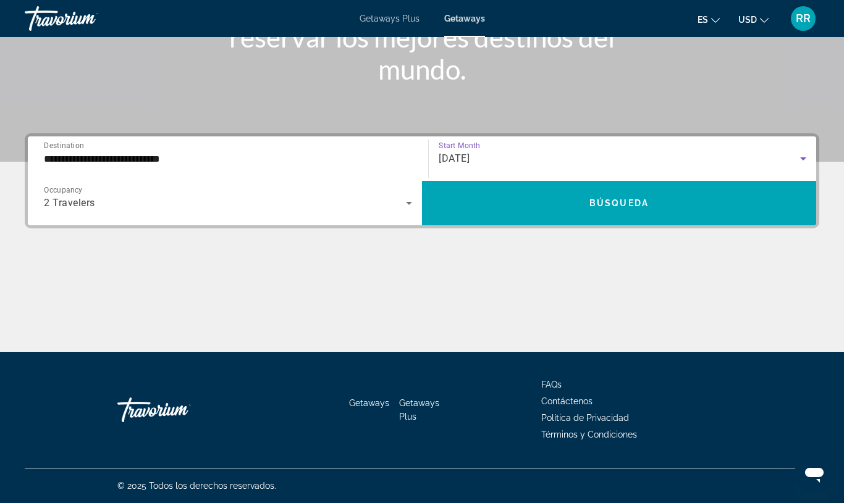
click at [612, 209] on span "Search widget" at bounding box center [619, 203] width 394 height 30
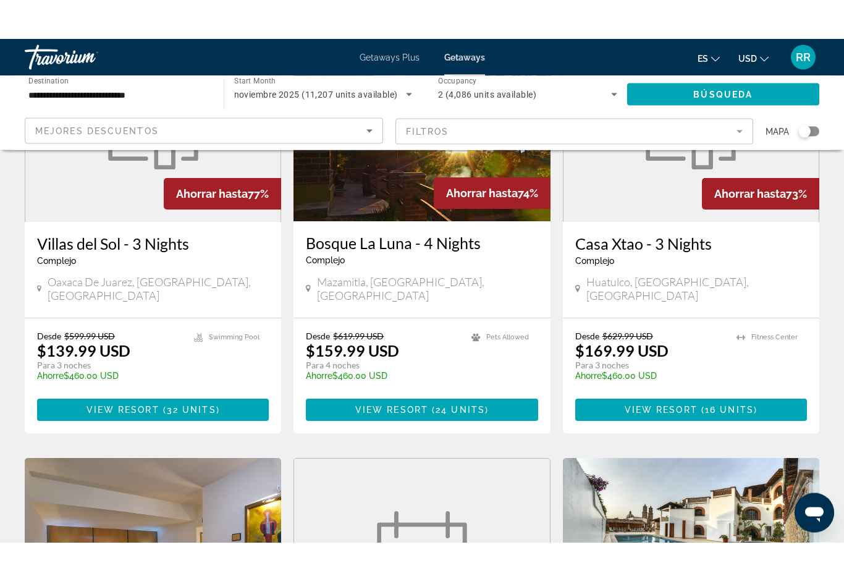
scroll to position [169, 0]
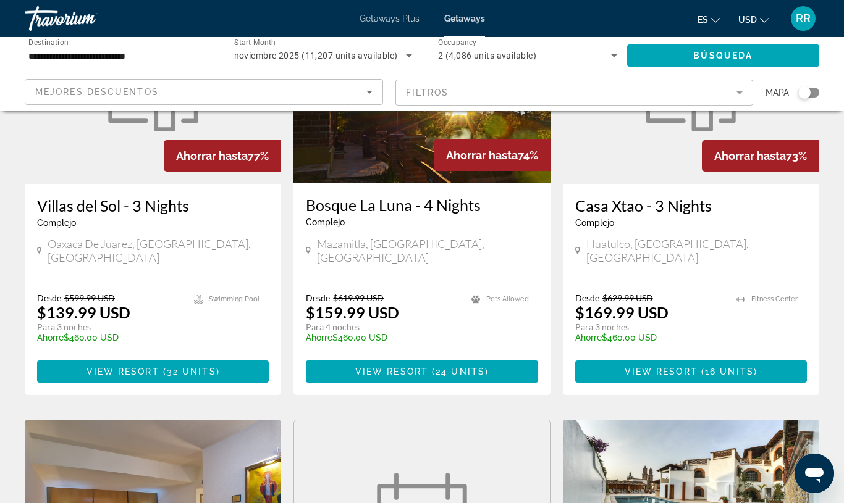
click at [738, 91] on mat-form-field "Filtros" at bounding box center [574, 93] width 358 height 26
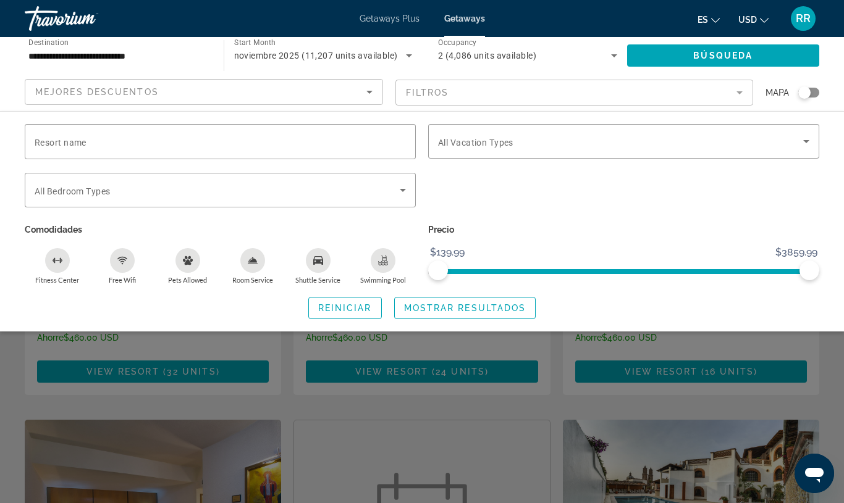
click at [65, 145] on span "Resort name" at bounding box center [61, 143] width 52 height 10
click at [65, 145] on input "Resort name" at bounding box center [220, 142] width 371 height 15
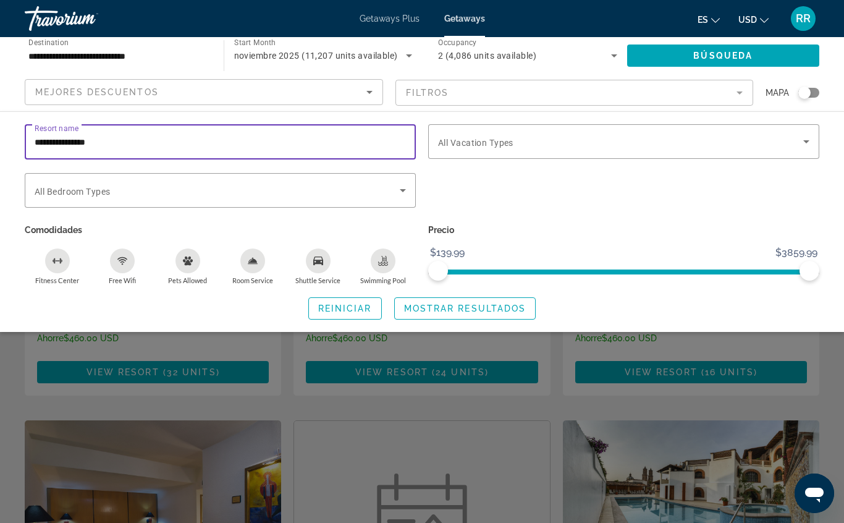
type input "**********"
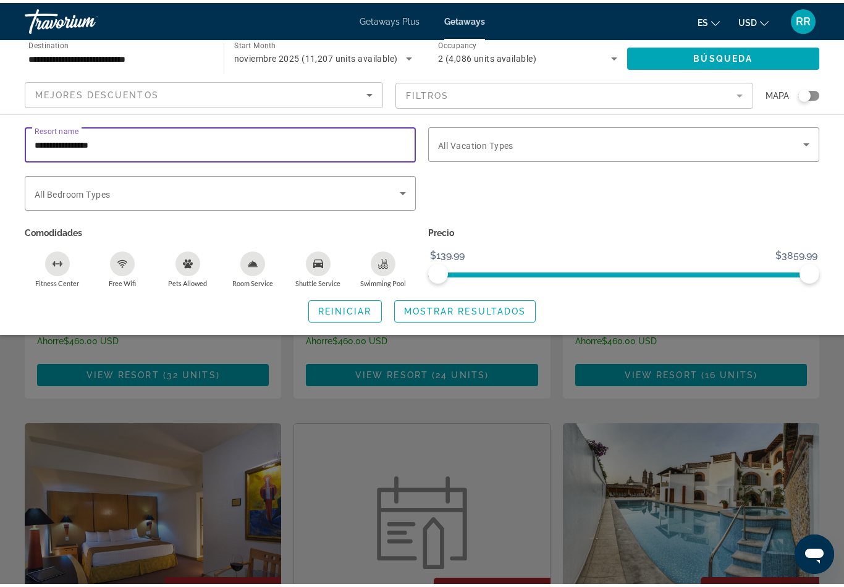
scroll to position [160, 0]
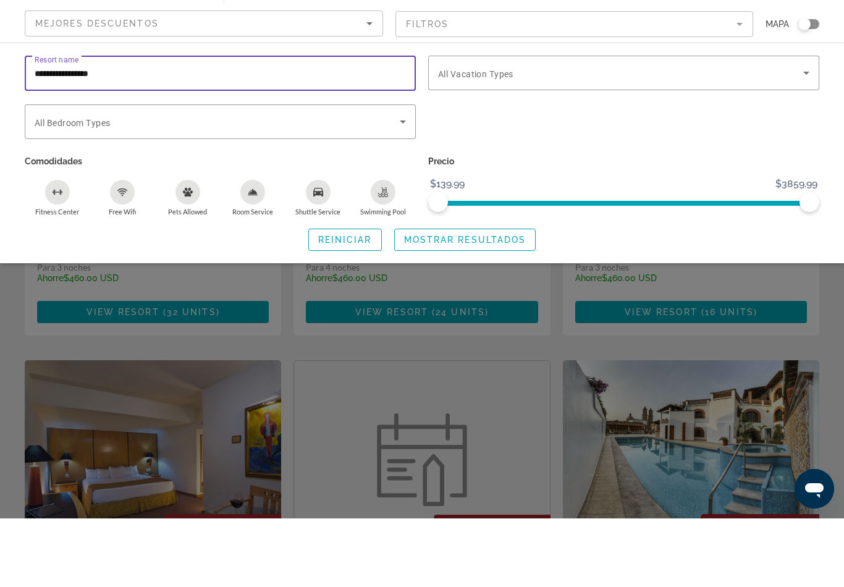
click at [468, 303] on span "Mostrar resultados" at bounding box center [465, 308] width 122 height 10
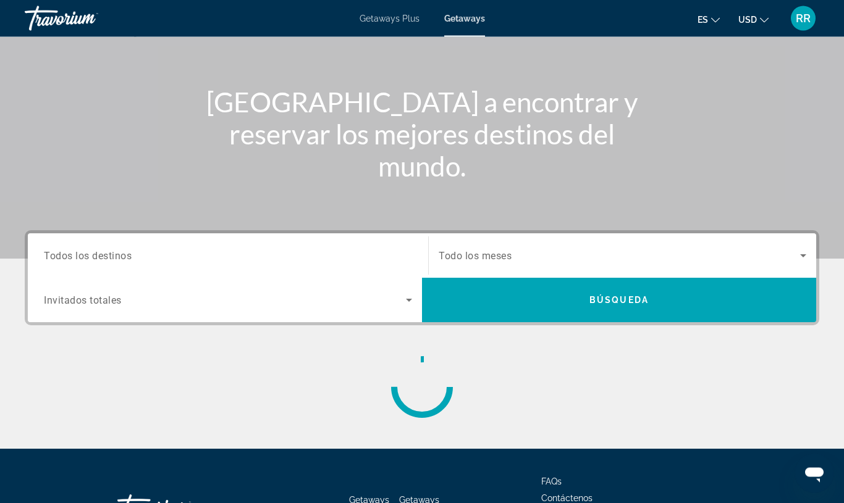
scroll to position [110, 0]
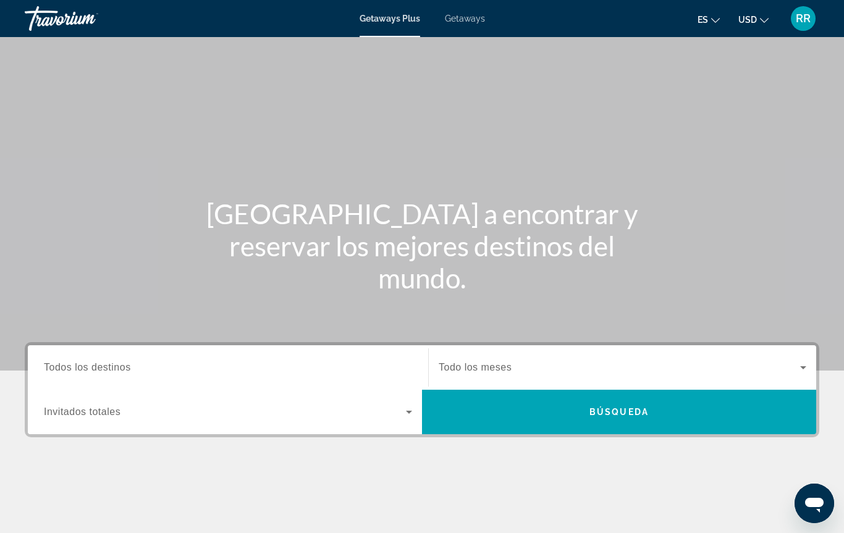
click at [135, 361] on input "Destination Todos los destinos" at bounding box center [228, 368] width 368 height 15
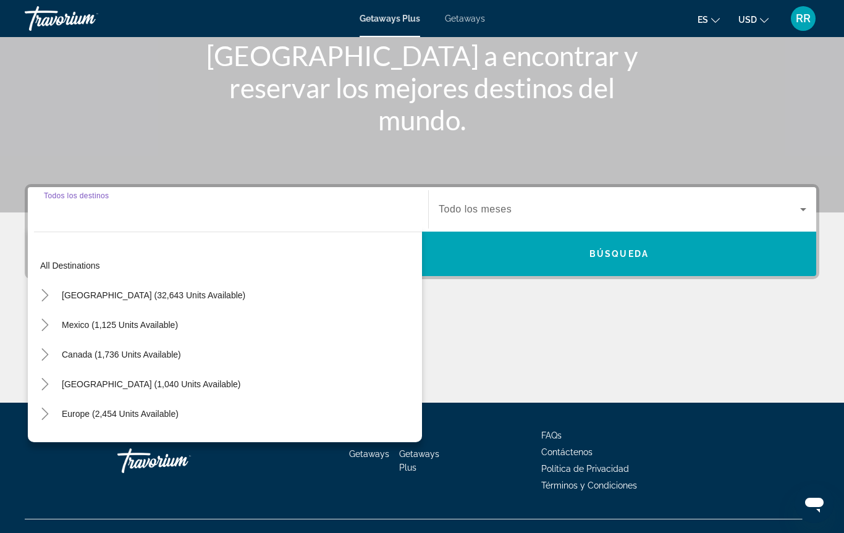
scroll to position [179, 0]
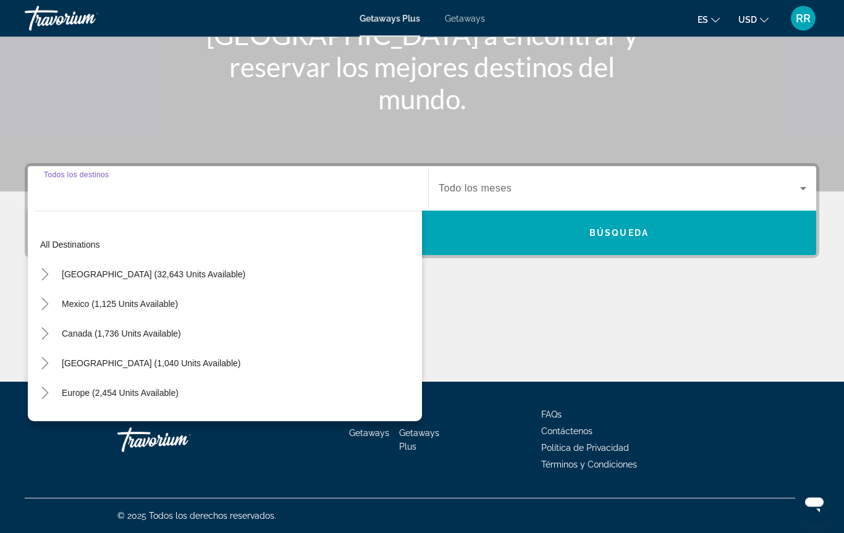
click at [145, 303] on span "Mexico (1,125 units available)" at bounding box center [120, 305] width 116 height 10
type input "**********"
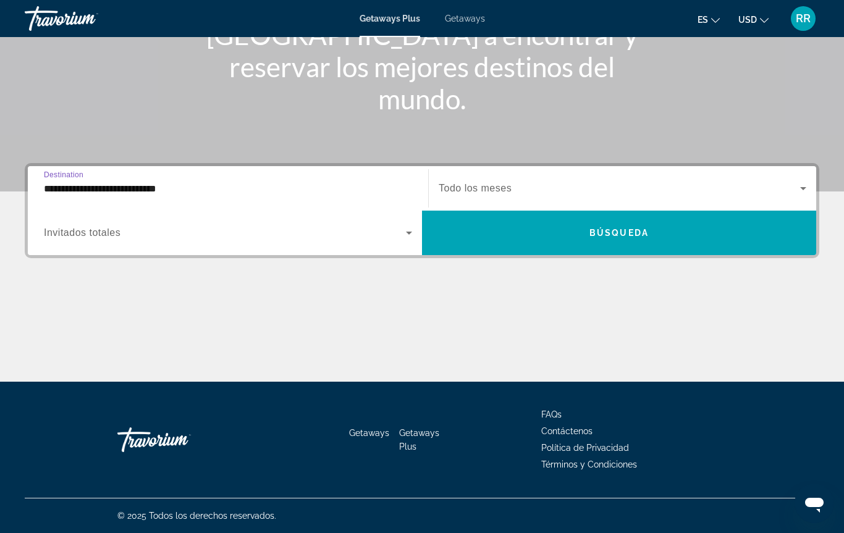
click at [409, 227] on icon "Search widget" at bounding box center [409, 232] width 15 height 15
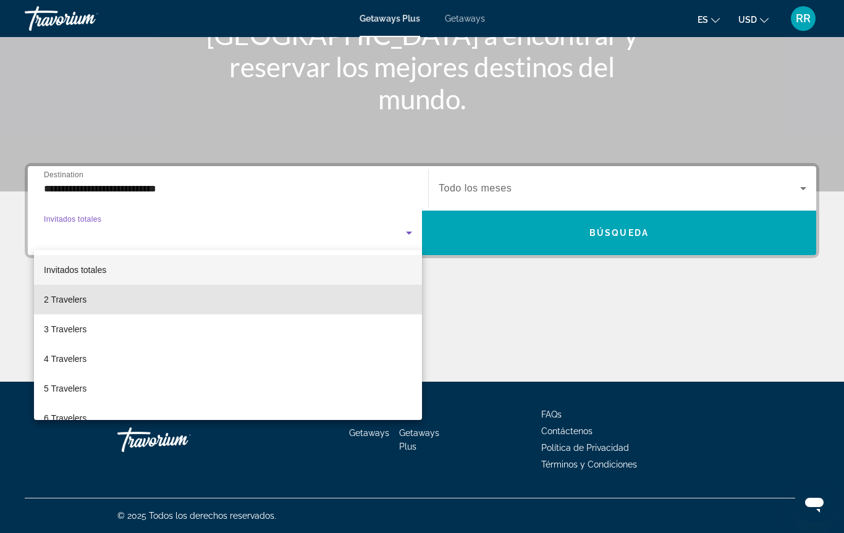
click at [93, 301] on mat-option "2 Travelers" at bounding box center [228, 300] width 388 height 30
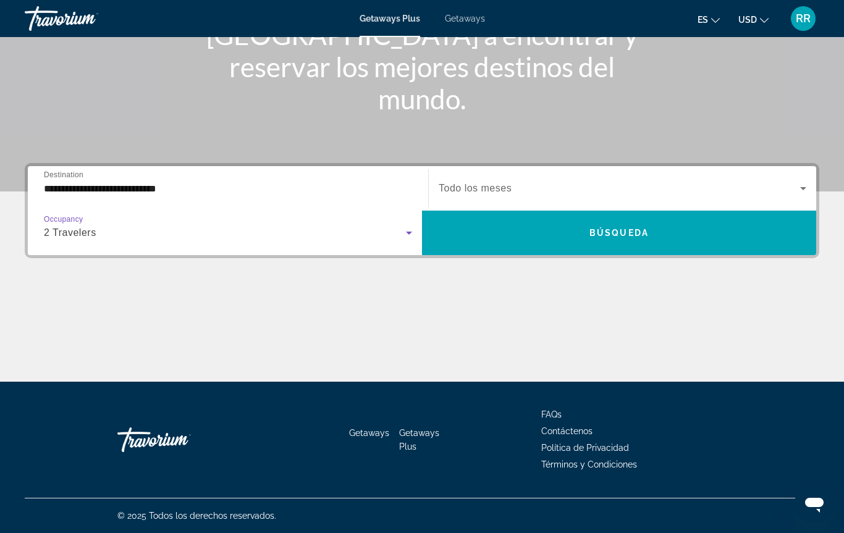
click at [618, 240] on span "Search widget" at bounding box center [619, 233] width 394 height 30
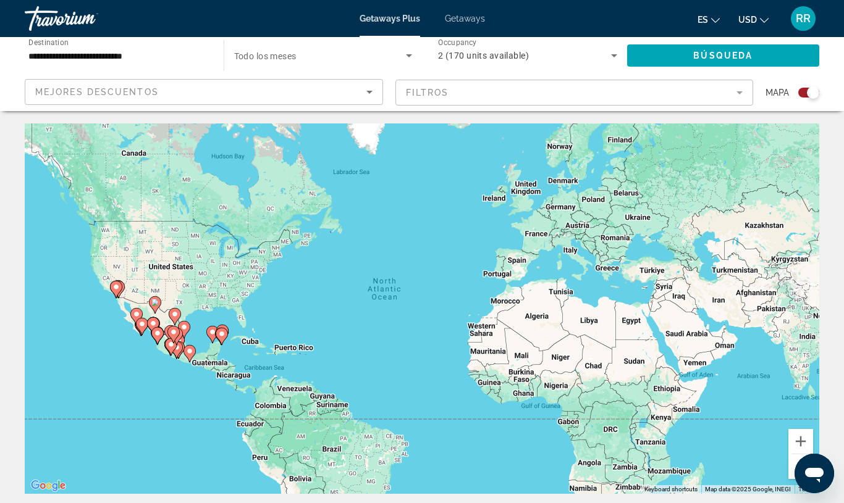
click at [463, 17] on span "Getaways" at bounding box center [465, 19] width 40 height 10
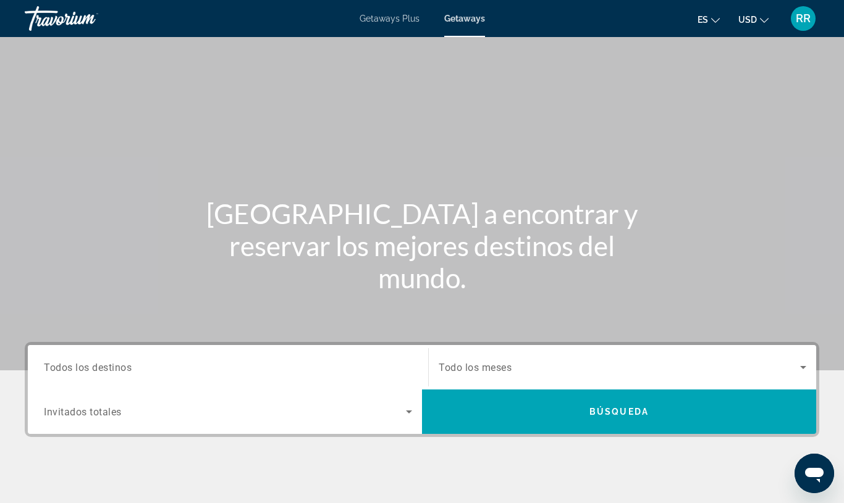
click at [95, 368] on span "Todos los destinos" at bounding box center [88, 367] width 88 height 12
click at [95, 368] on input "Destination Todos los destinos" at bounding box center [228, 368] width 368 height 15
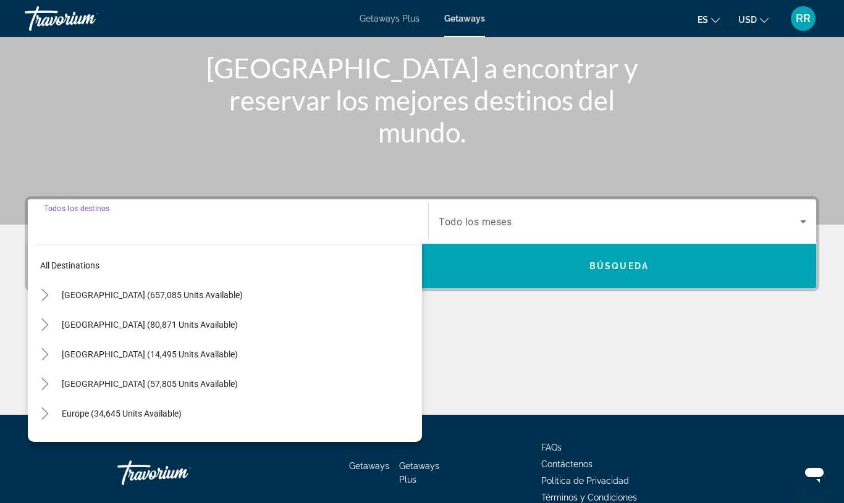
scroll to position [209, 0]
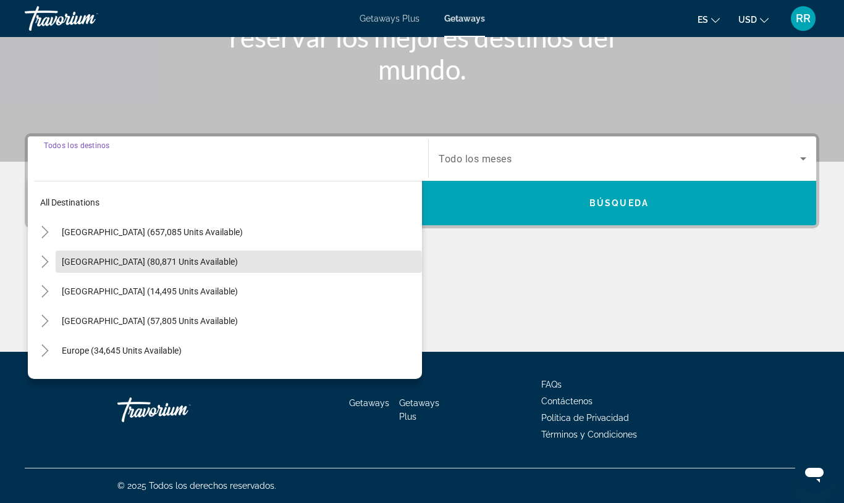
click at [132, 264] on span "Mexico (80,871 units available)" at bounding box center [150, 262] width 176 height 10
type input "**********"
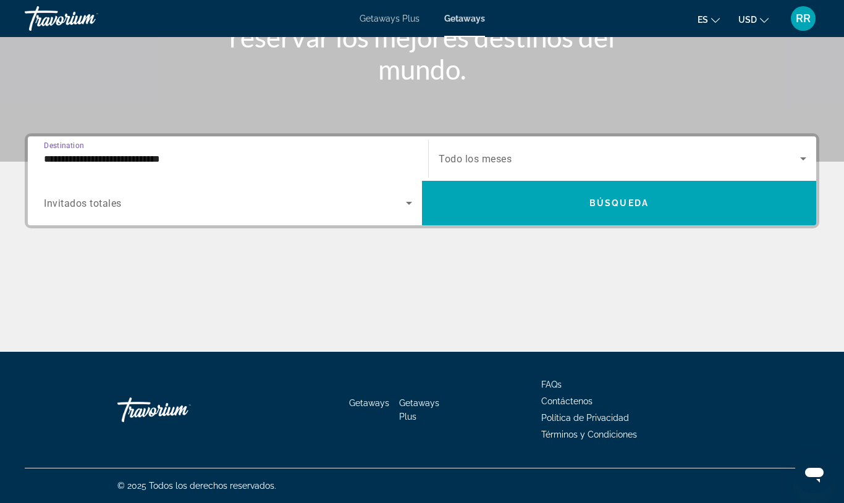
click at [411, 202] on icon "Search widget" at bounding box center [409, 203] width 15 height 15
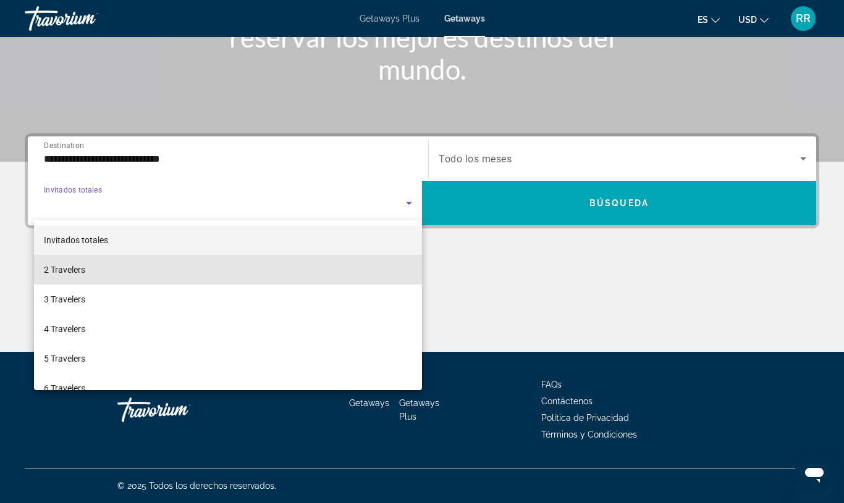
click at [85, 265] on span "2 Travelers" at bounding box center [64, 270] width 41 height 15
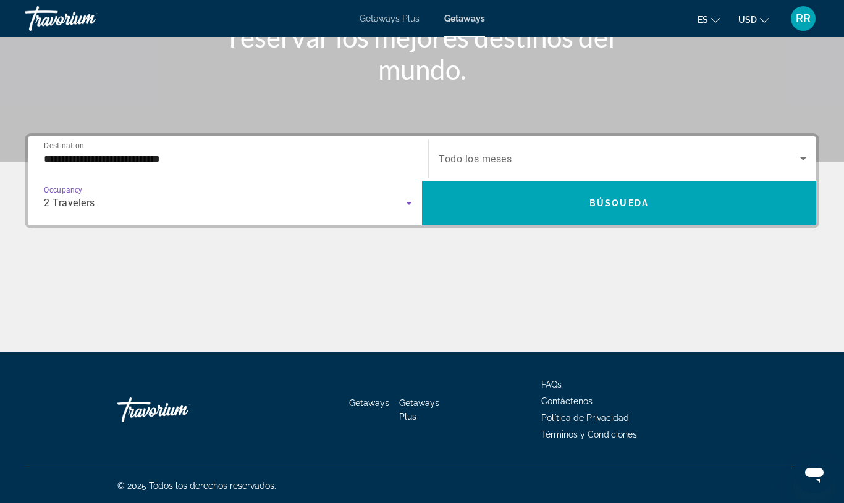
click at [804, 152] on icon "Search widget" at bounding box center [803, 158] width 15 height 15
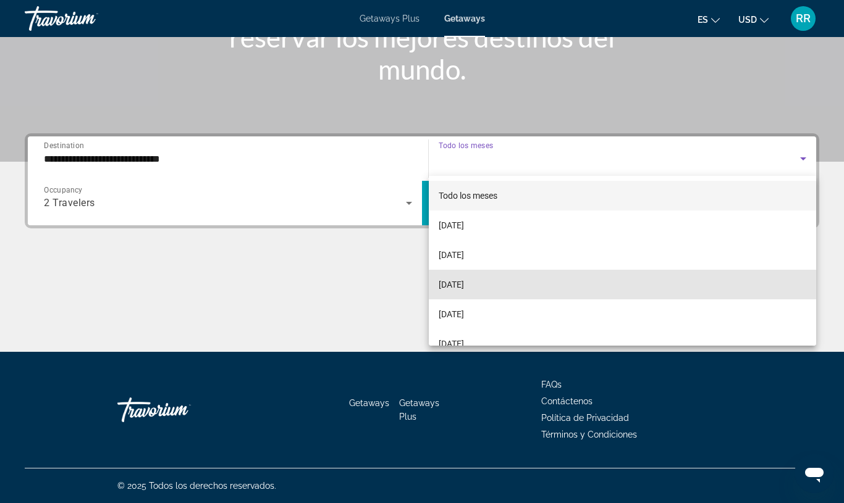
click at [464, 288] on span "November 2025" at bounding box center [451, 284] width 25 height 15
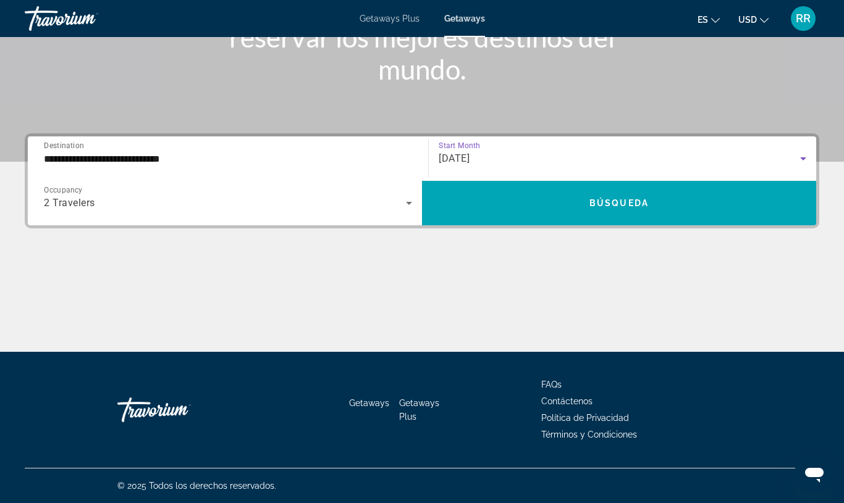
click at [603, 201] on span "Búsqueda" at bounding box center [618, 203] width 59 height 10
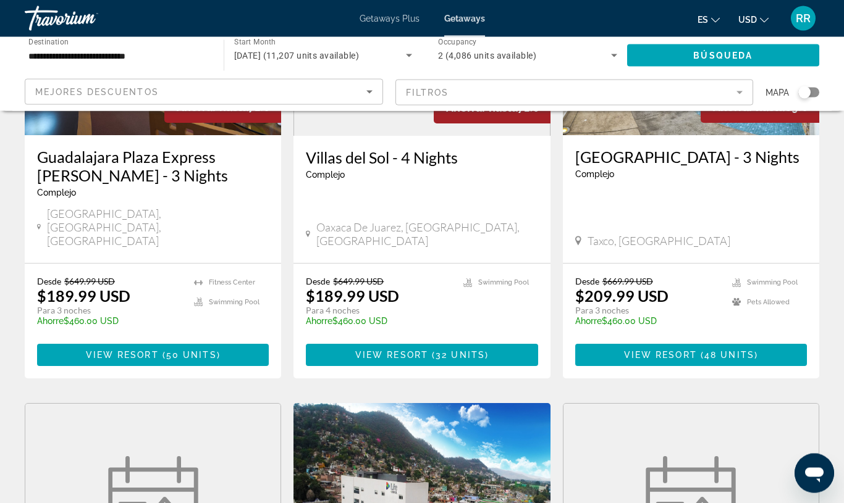
scroll to position [651, 0]
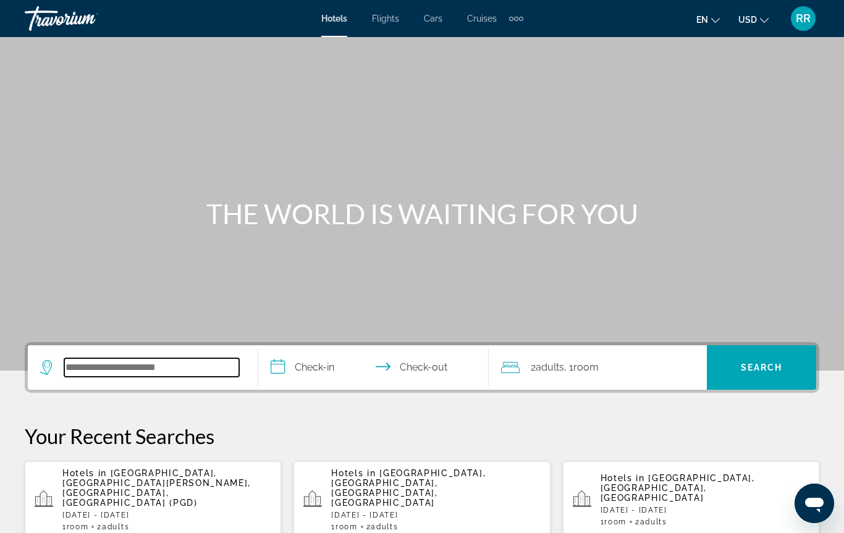
click at [104, 369] on input "Search widget" at bounding box center [151, 367] width 175 height 19
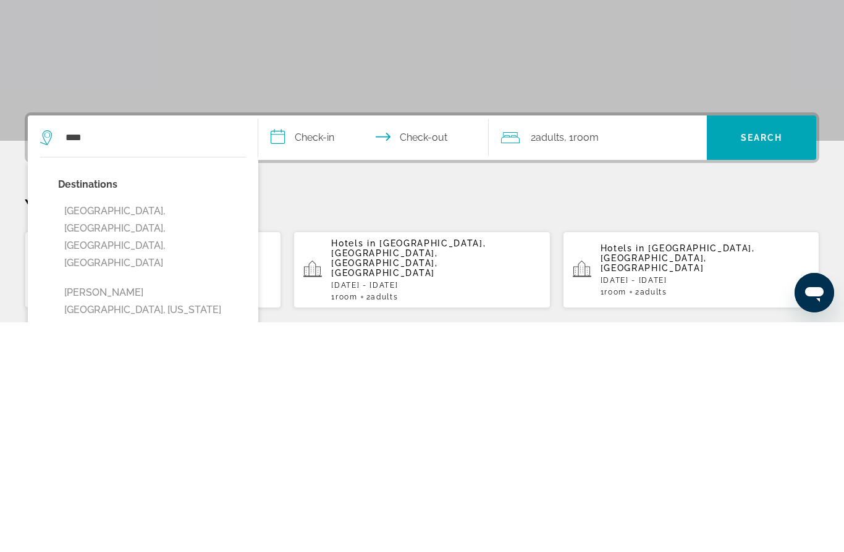
click at [185, 429] on button "[GEOGRAPHIC_DATA], [GEOGRAPHIC_DATA], [GEOGRAPHIC_DATA], [GEOGRAPHIC_DATA]" at bounding box center [152, 466] width 188 height 75
type input "**********"
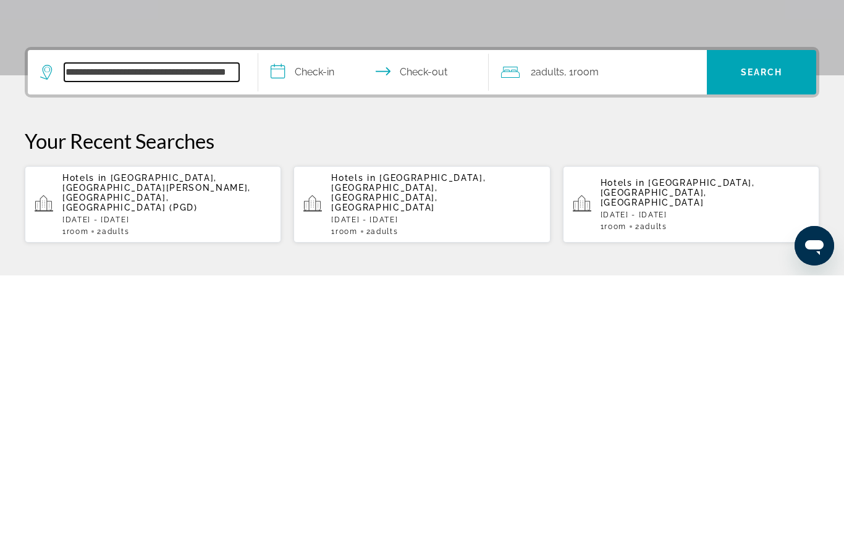
scroll to position [25, 0]
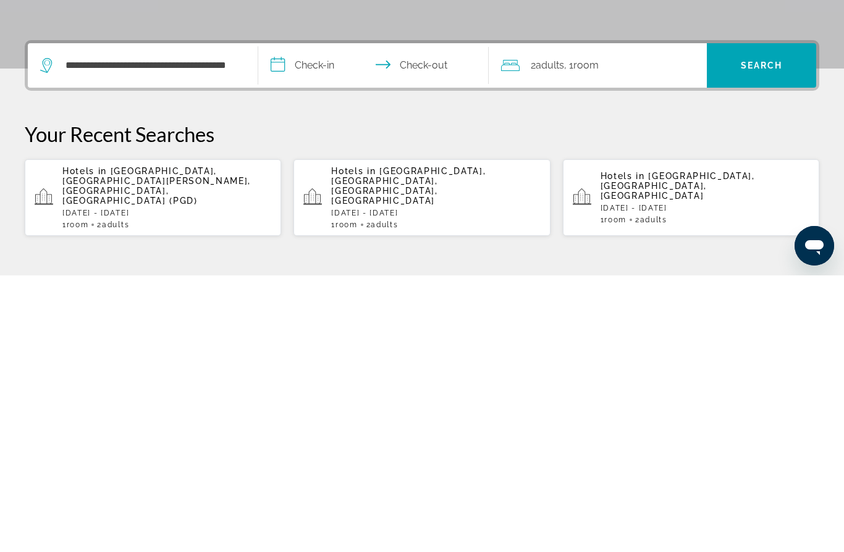
click at [285, 320] on input "**********" at bounding box center [375, 344] width 235 height 48
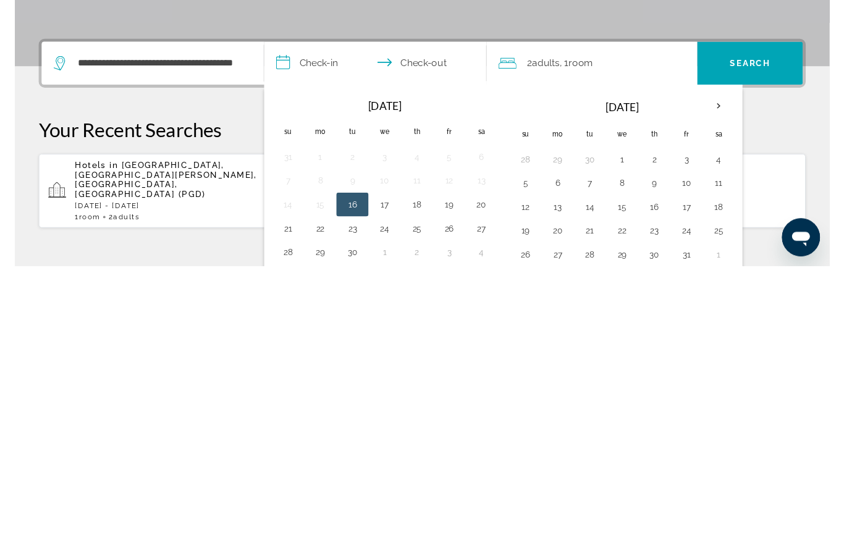
scroll to position [302, 0]
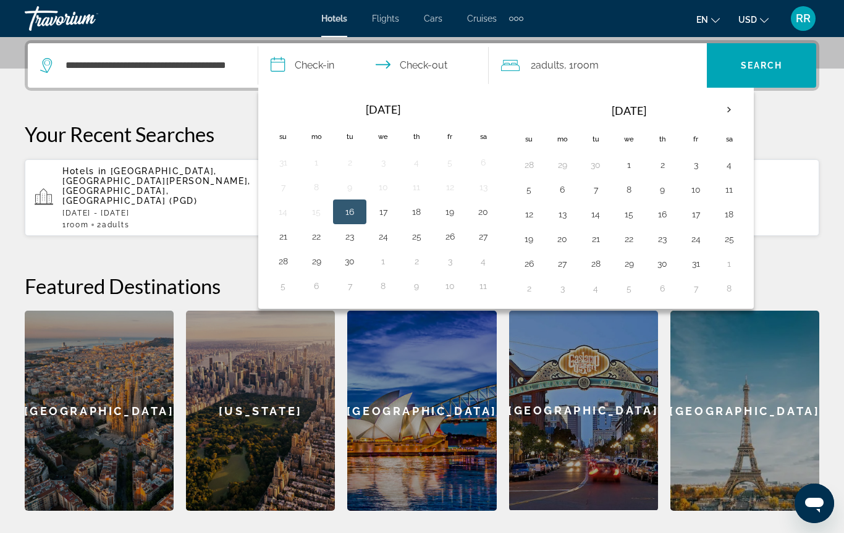
click at [726, 109] on th "Next month" at bounding box center [728, 109] width 33 height 27
click at [722, 110] on th "Next month" at bounding box center [728, 109] width 33 height 27
click at [665, 163] on button "4" at bounding box center [662, 164] width 20 height 17
click at [532, 189] on button "7" at bounding box center [529, 189] width 20 height 17
type input "**********"
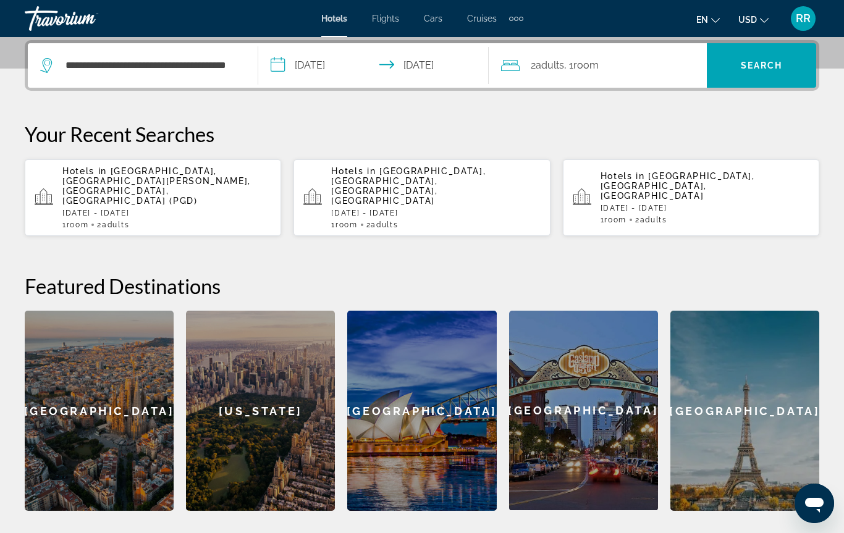
click at [757, 69] on span "Search" at bounding box center [762, 66] width 42 height 10
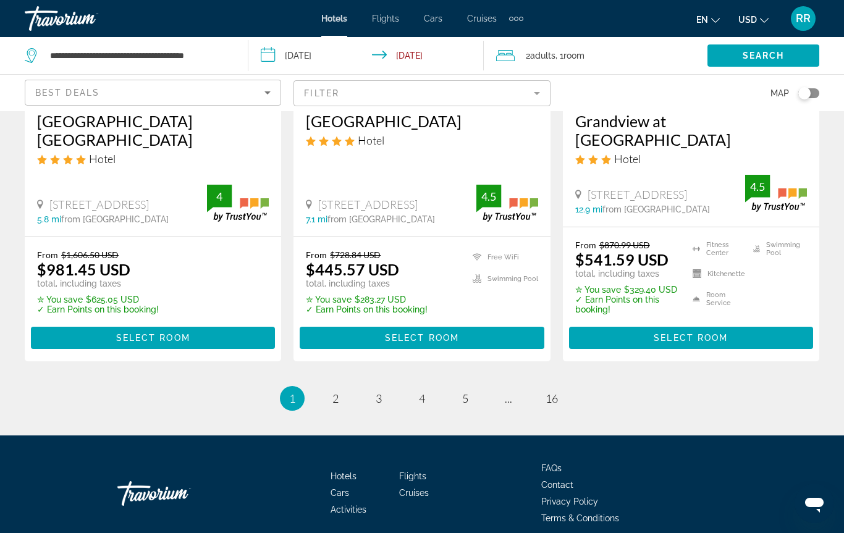
scroll to position [1710, 0]
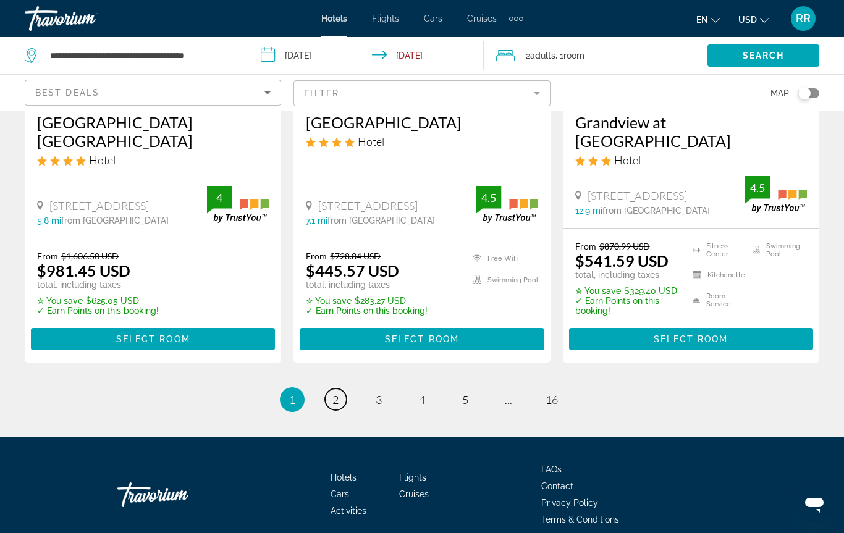
click at [336, 393] on span "2" at bounding box center [335, 400] width 6 height 14
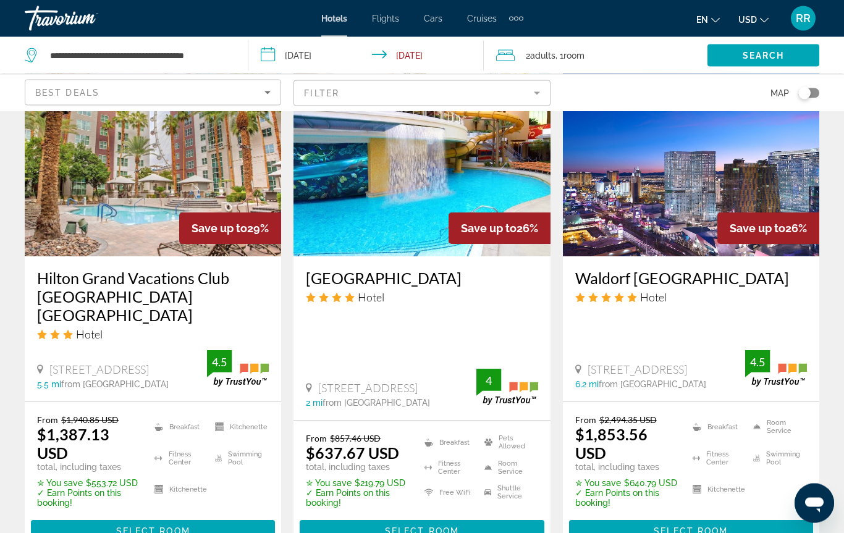
scroll to position [1751, 0]
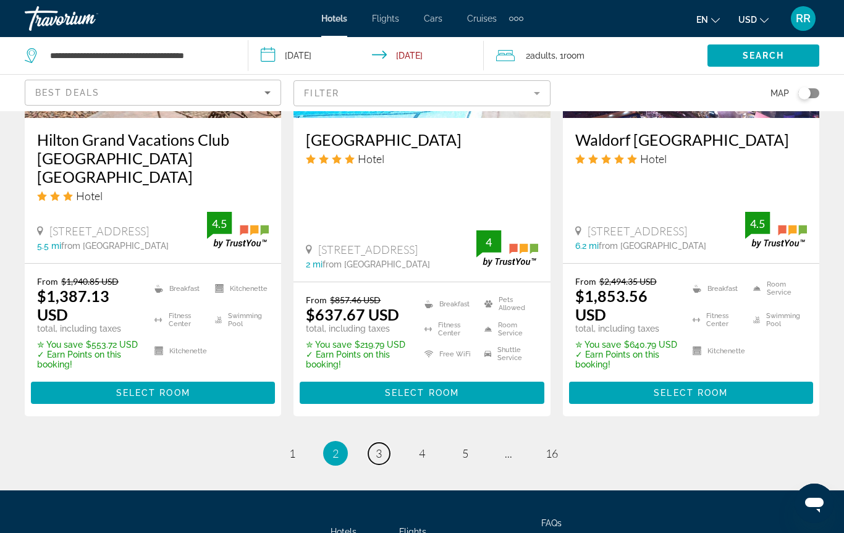
click at [383, 443] on link "page 3" at bounding box center [379, 454] width 22 height 22
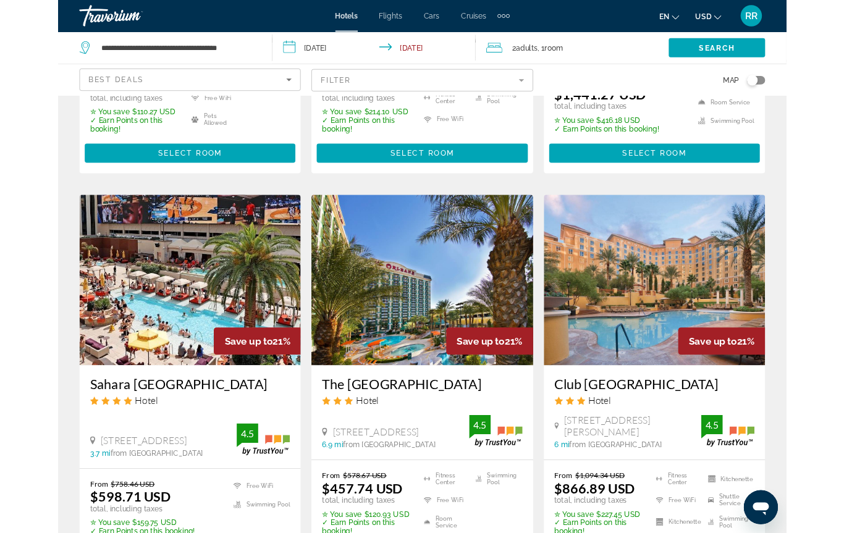
scroll to position [922, 0]
